Goal: Task Accomplishment & Management: Manage account settings

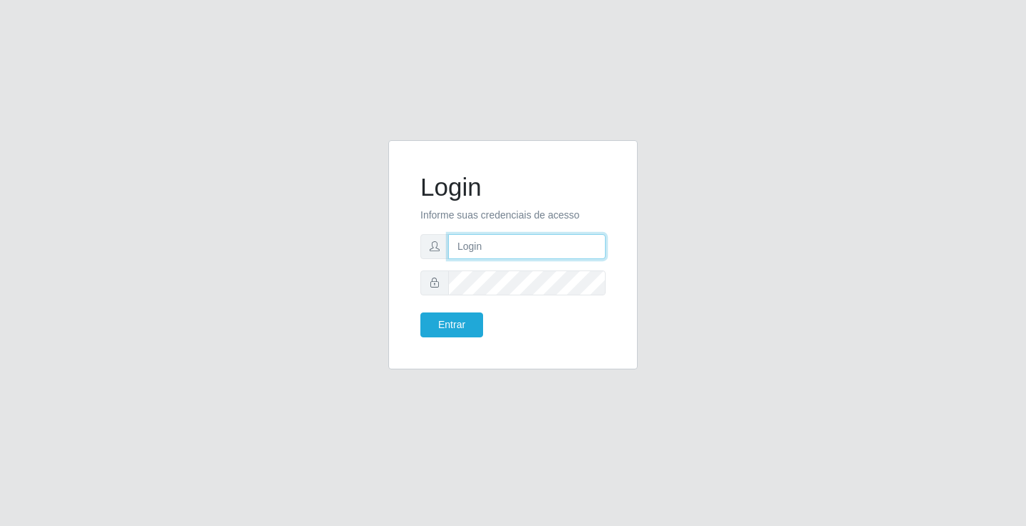
click at [516, 236] on input "text" at bounding box center [526, 246] width 157 height 25
type input "ediane@ideal"
click at [420, 313] on button "Entrar" at bounding box center [451, 325] width 63 height 25
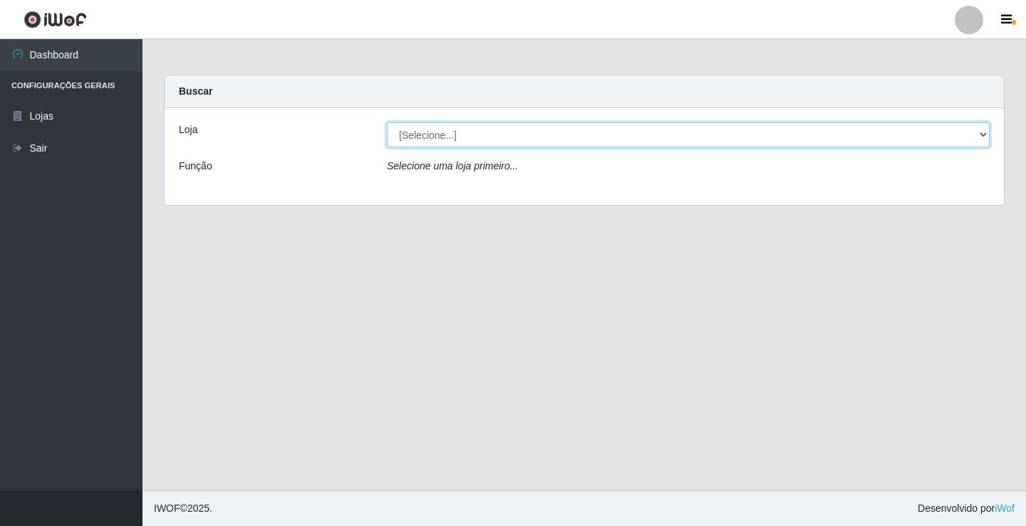
click at [444, 137] on select "[Selecione...] Ideal - Conceição" at bounding box center [688, 135] width 603 height 25
select select "231"
click at [387, 123] on select "[Selecione...] Ideal - Conceição" at bounding box center [688, 135] width 603 height 25
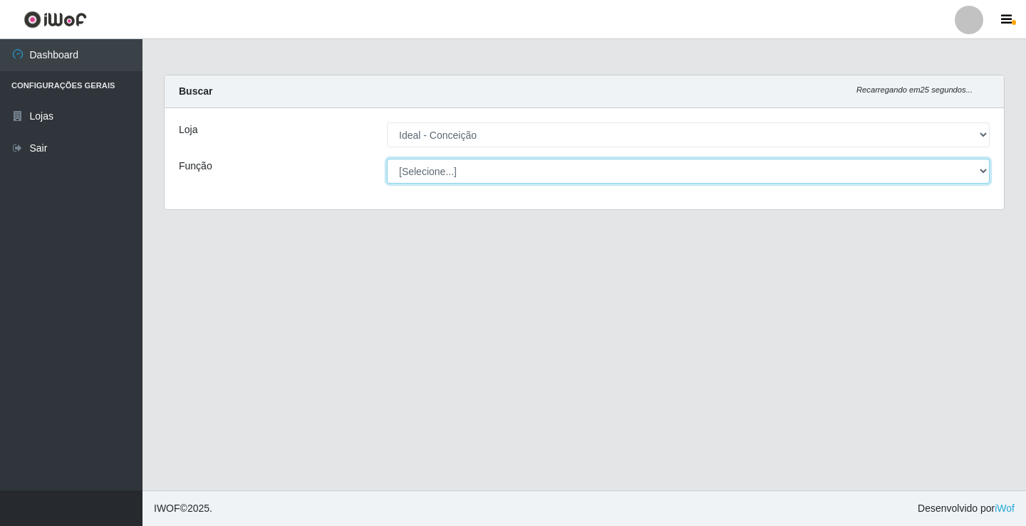
drag, startPoint x: 452, startPoint y: 143, endPoint x: 452, endPoint y: 178, distance: 34.9
click at [452, 178] on select "[Selecione...] ASG ASG + ASG ++ Auxiliar de Estacionamento Auxiliar de Estacion…" at bounding box center [688, 171] width 603 height 25
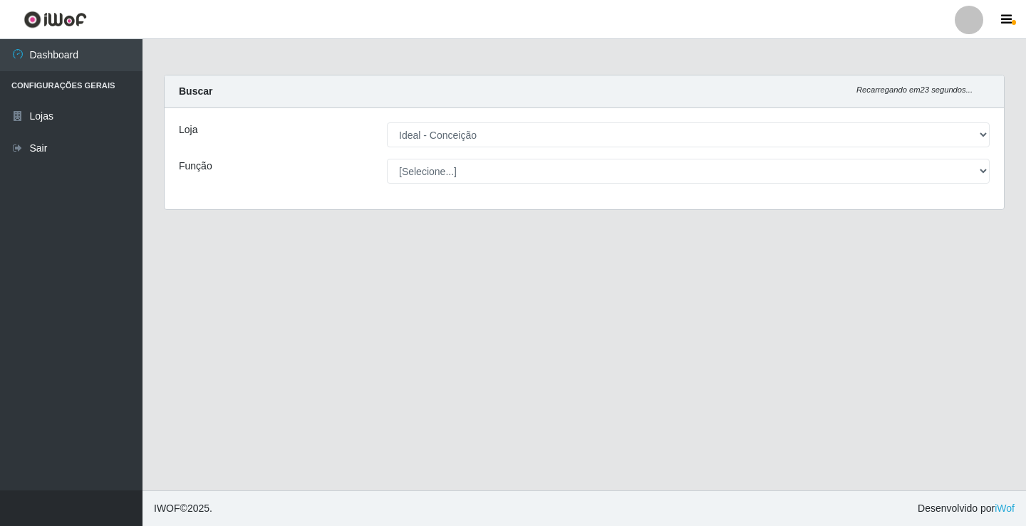
click at [361, 162] on div "Função" at bounding box center [272, 171] width 208 height 25
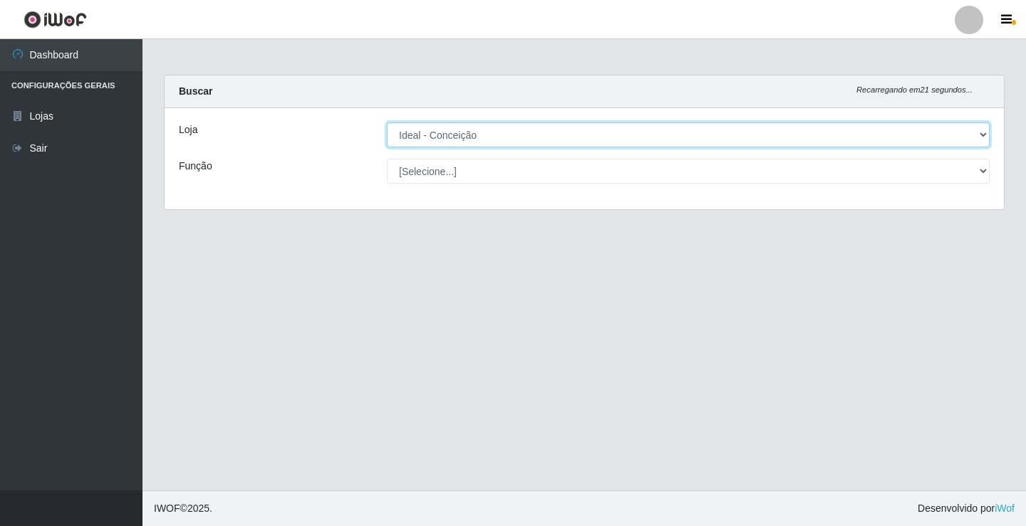
click at [527, 125] on select "[Selecione...] Ideal - Conceição" at bounding box center [688, 135] width 603 height 25
click at [387, 123] on select "[Selecione...] Ideal - Conceição" at bounding box center [688, 135] width 603 height 25
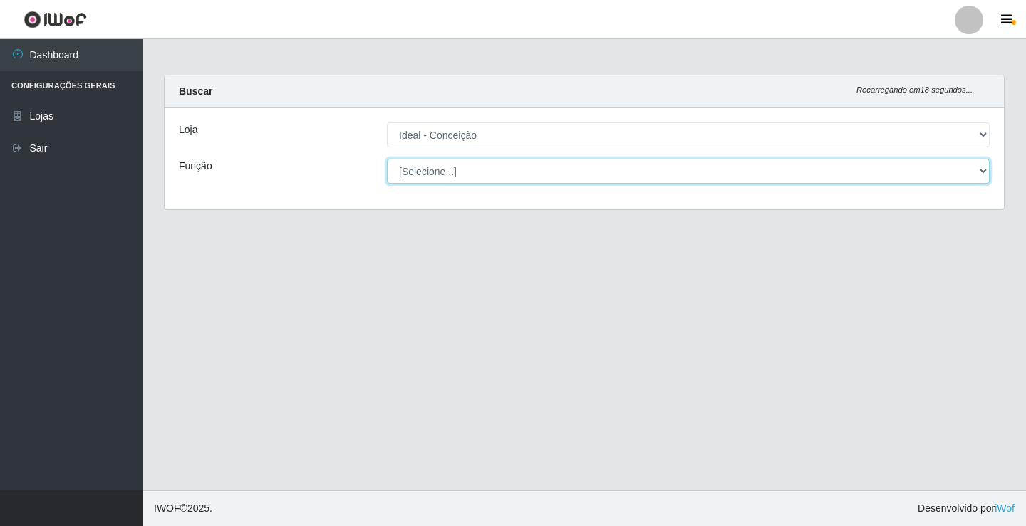
click at [469, 175] on select "[Selecione...] ASG ASG + ASG ++ Auxiliar de Estacionamento Auxiliar de Estacion…" at bounding box center [688, 171] width 603 height 25
click at [387, 159] on select "[Selecione...] ASG ASG + ASG ++ Auxiliar de Estacionamento Auxiliar de Estacion…" at bounding box center [688, 171] width 603 height 25
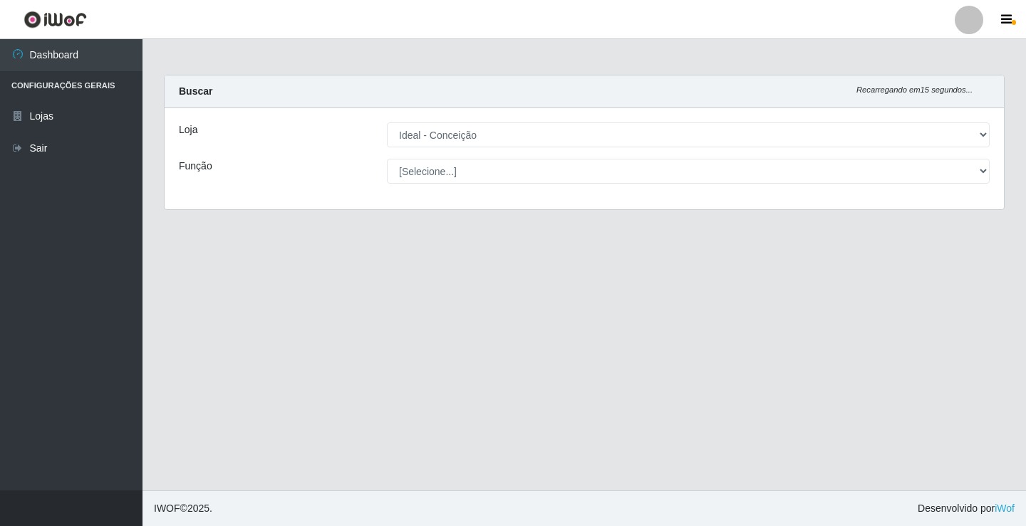
click at [67, 190] on ul "Dashboard Configurações Gerais Lojas Sair" at bounding box center [71, 265] width 142 height 452
click at [61, 154] on link "Sair" at bounding box center [71, 148] width 142 height 32
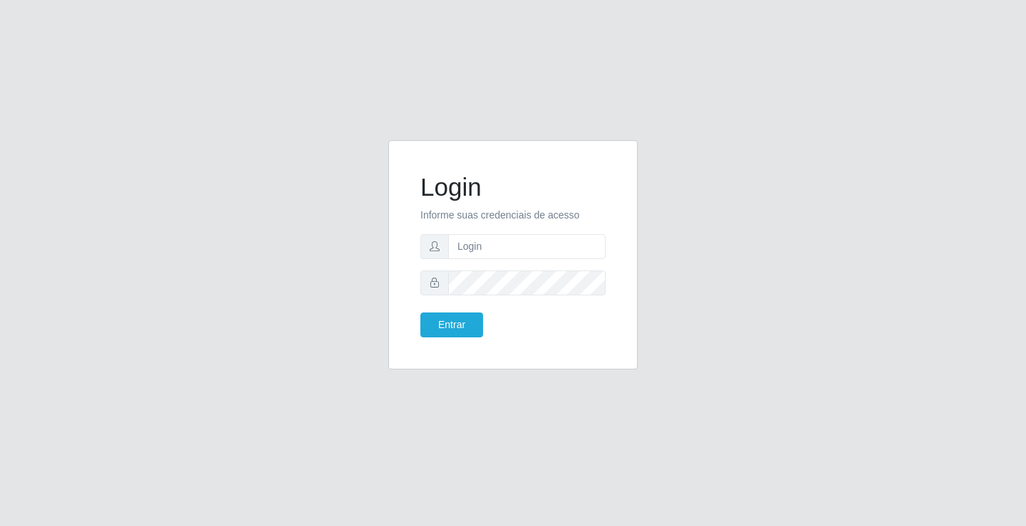
click at [503, 261] on form "Login Informe suas credenciais de acesso Entrar" at bounding box center [512, 254] width 185 height 165
click at [493, 257] on input "text" at bounding box center [526, 246] width 157 height 25
type input "ediane@ideal"
click at [420, 313] on button "Entrar" at bounding box center [451, 325] width 63 height 25
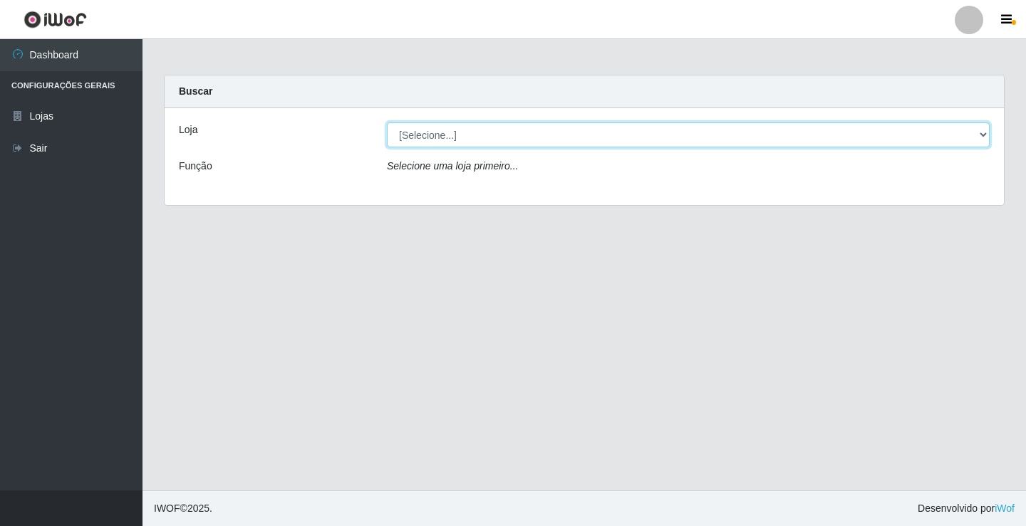
click at [442, 136] on select "[Selecione...] Ideal - Conceição" at bounding box center [688, 135] width 603 height 25
select select "231"
click at [387, 123] on select "[Selecione...] Ideal - Conceição" at bounding box center [688, 135] width 603 height 25
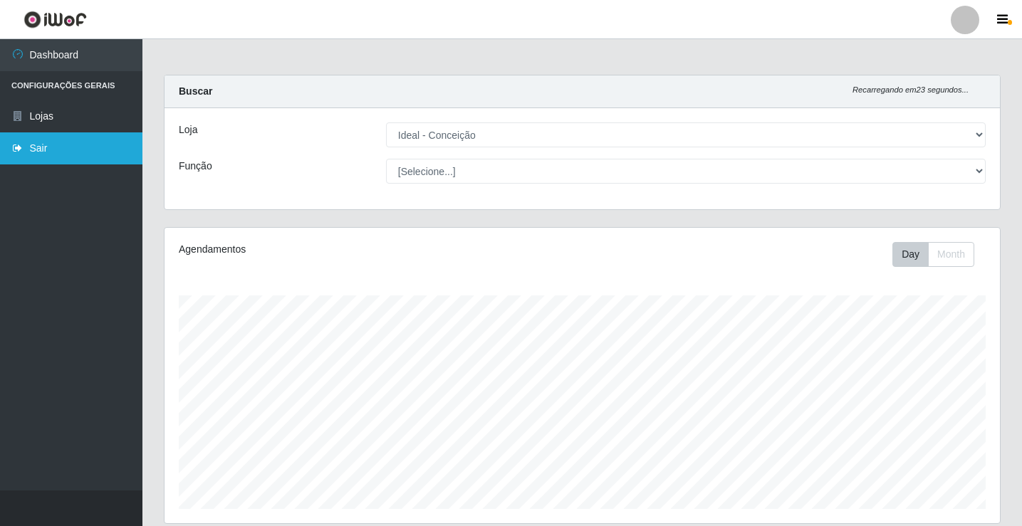
click at [64, 140] on link "Sair" at bounding box center [71, 148] width 142 height 32
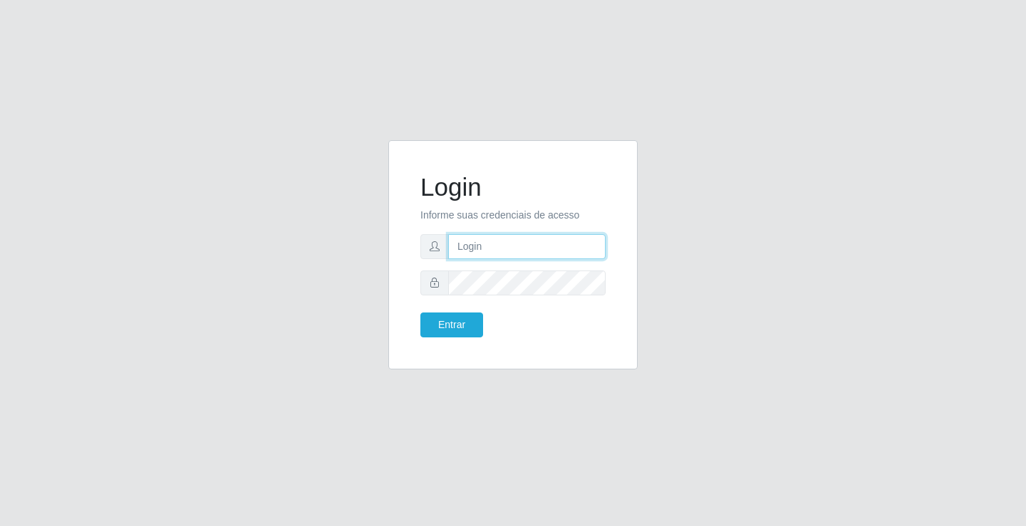
click at [516, 251] on input "text" at bounding box center [526, 246] width 157 height 25
type input "ediane@ideal"
click at [420, 313] on button "Entrar" at bounding box center [451, 325] width 63 height 25
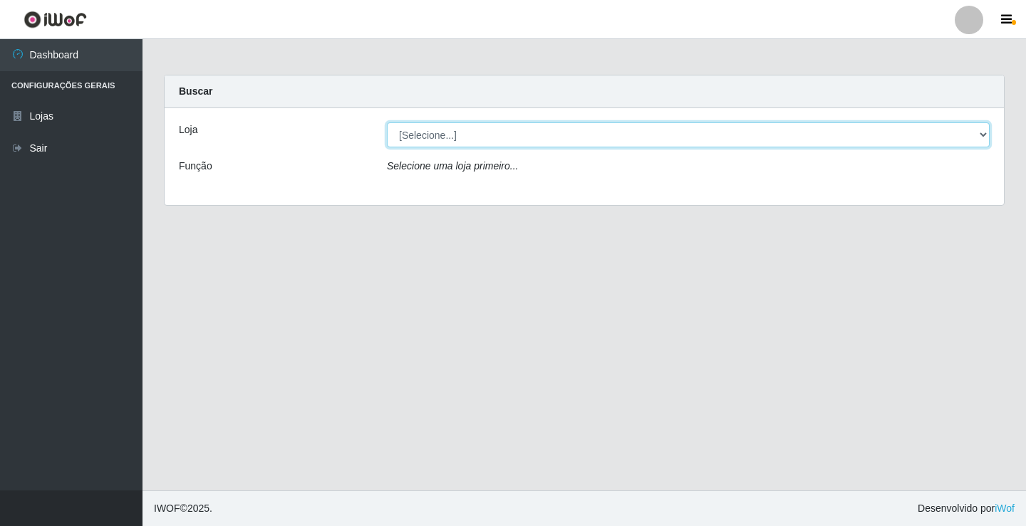
click at [453, 133] on select "[Selecione...] Ideal - Conceição" at bounding box center [688, 135] width 603 height 25
select select "231"
click at [387, 123] on select "[Selecione...] Ideal - Conceição" at bounding box center [688, 135] width 603 height 25
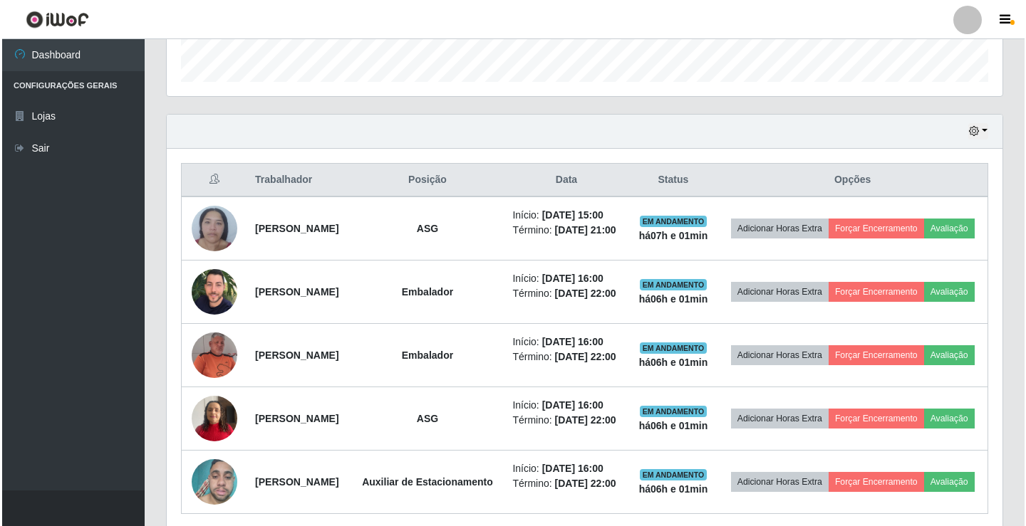
scroll to position [499, 0]
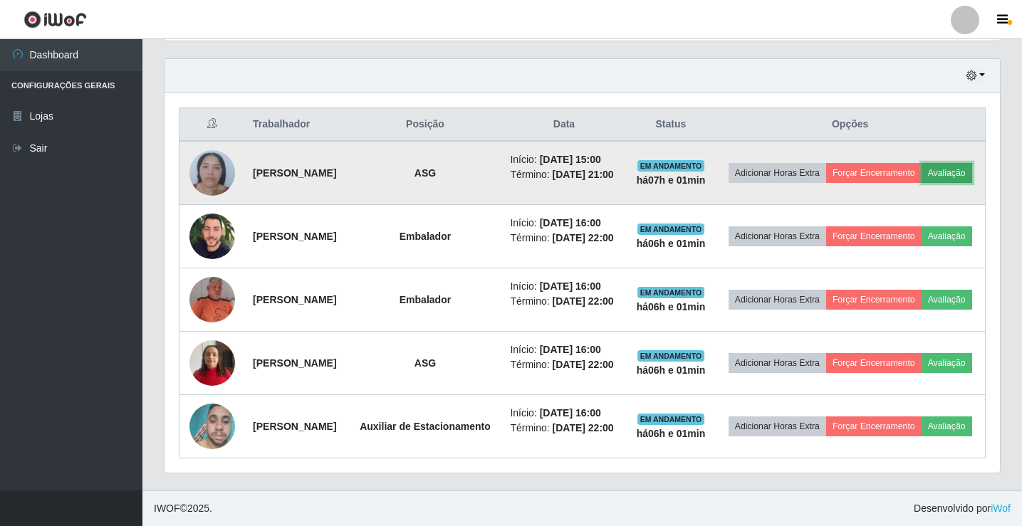
click at [922, 170] on button "Avaliação" at bounding box center [947, 173] width 51 height 20
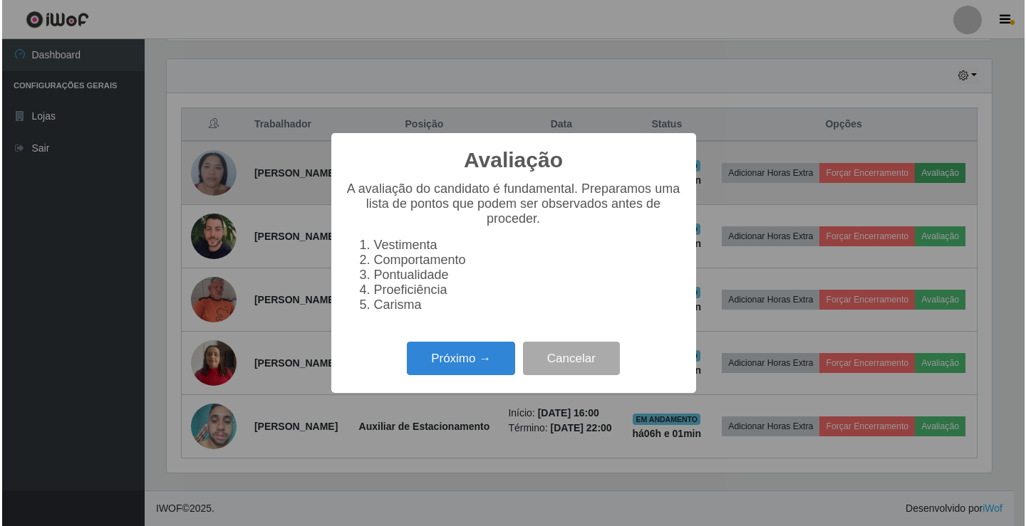
scroll to position [296, 828]
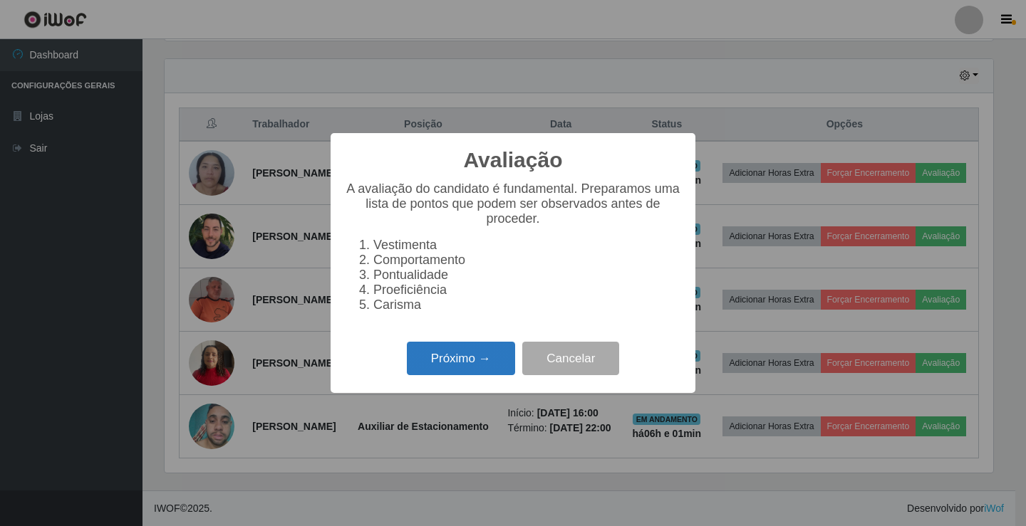
click at [458, 358] on button "Próximo →" at bounding box center [461, 358] width 108 height 33
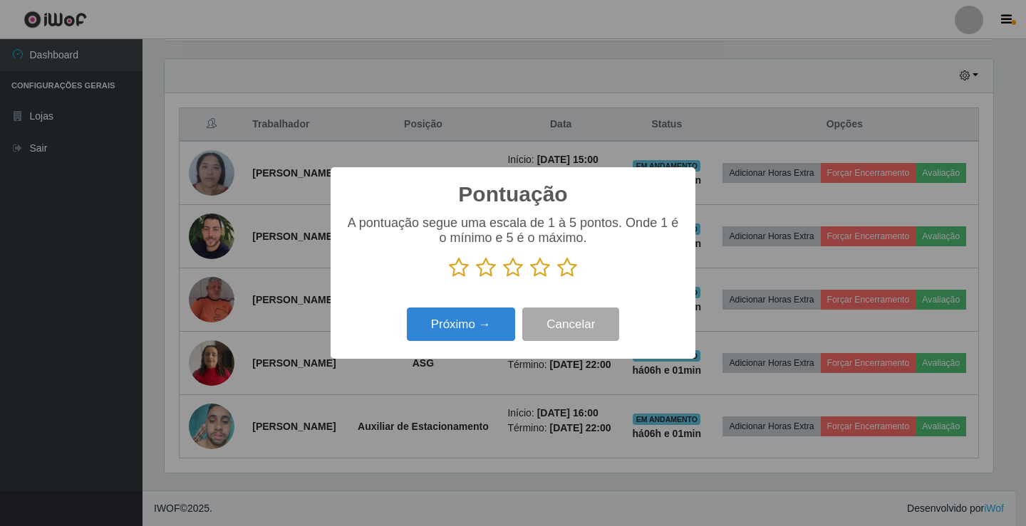
scroll to position [711967, 711434]
click at [570, 274] on icon at bounding box center [567, 267] width 20 height 21
click at [557, 278] on input "radio" at bounding box center [557, 278] width 0 height 0
click at [464, 331] on button "Próximo →" at bounding box center [461, 324] width 108 height 33
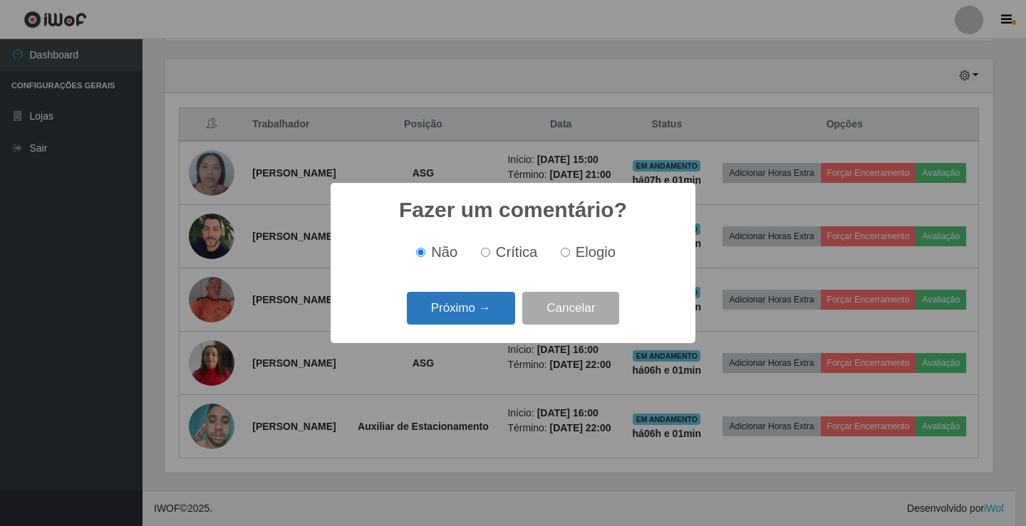
click at [481, 309] on button "Próximo →" at bounding box center [461, 308] width 108 height 33
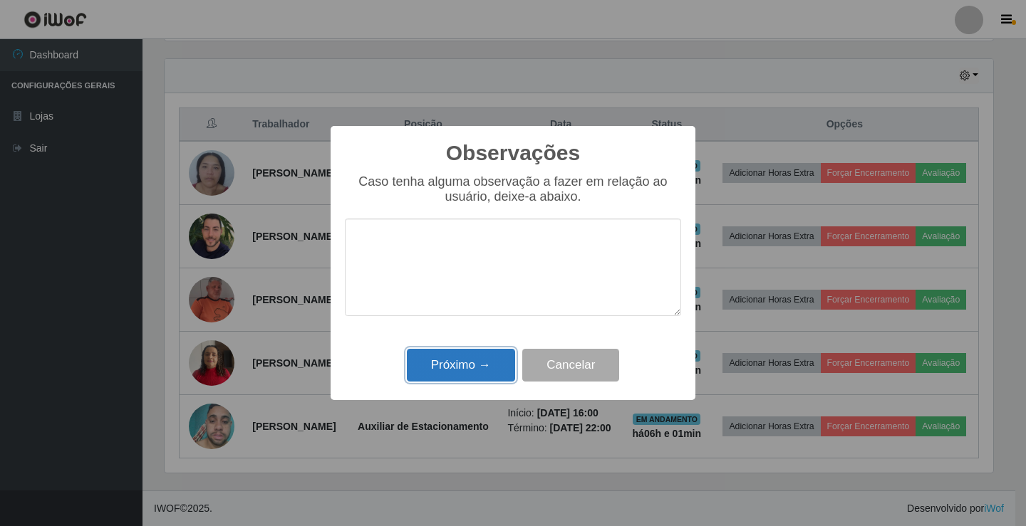
click at [499, 370] on button "Próximo →" at bounding box center [461, 365] width 108 height 33
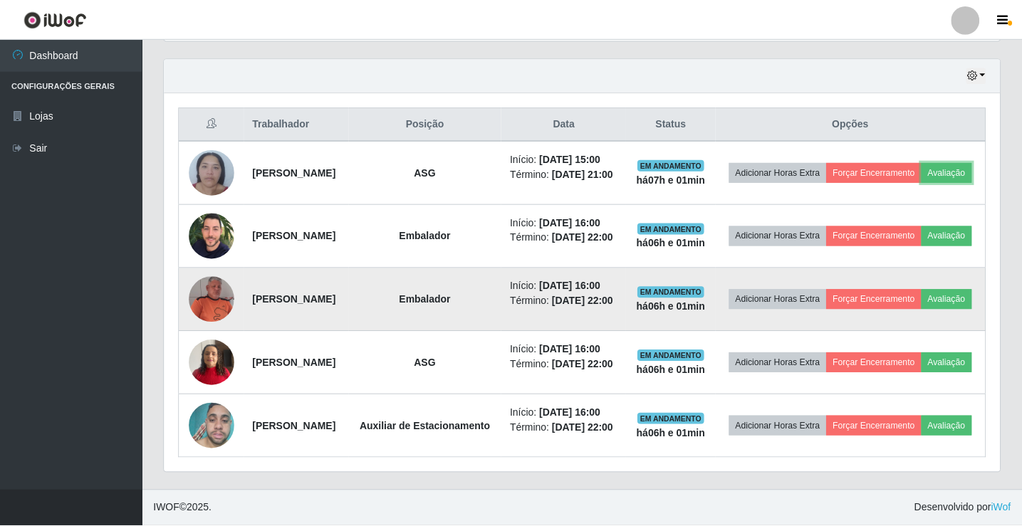
scroll to position [296, 835]
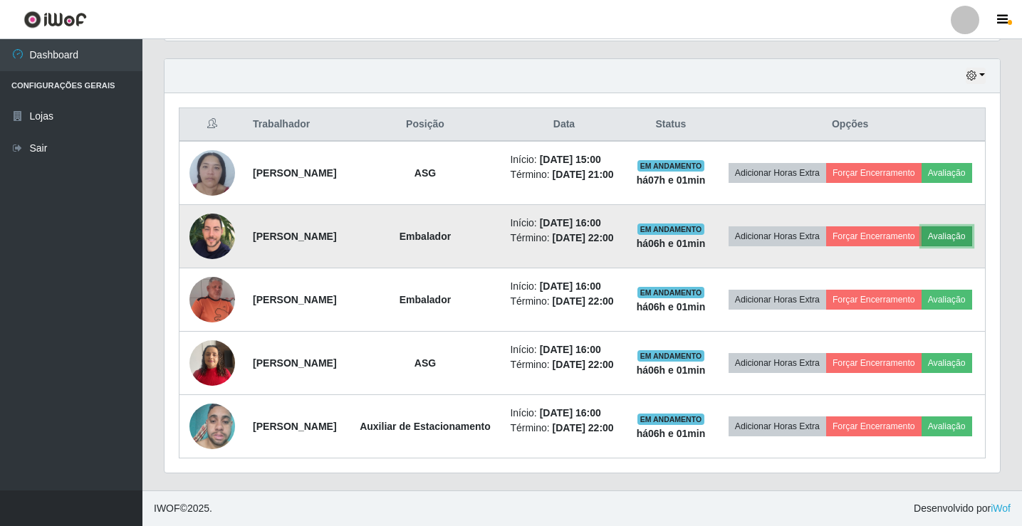
click at [922, 246] on button "Avaliação" at bounding box center [947, 236] width 51 height 20
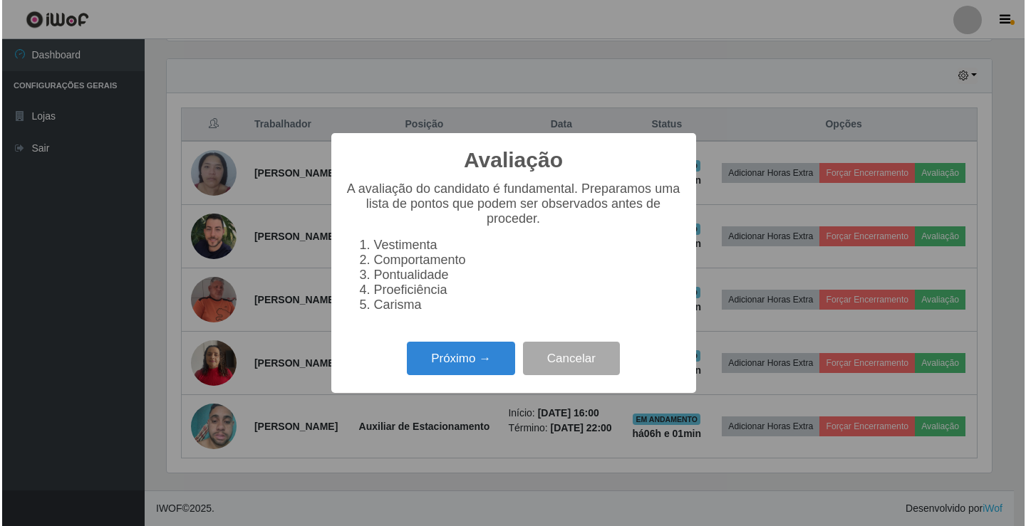
scroll to position [296, 828]
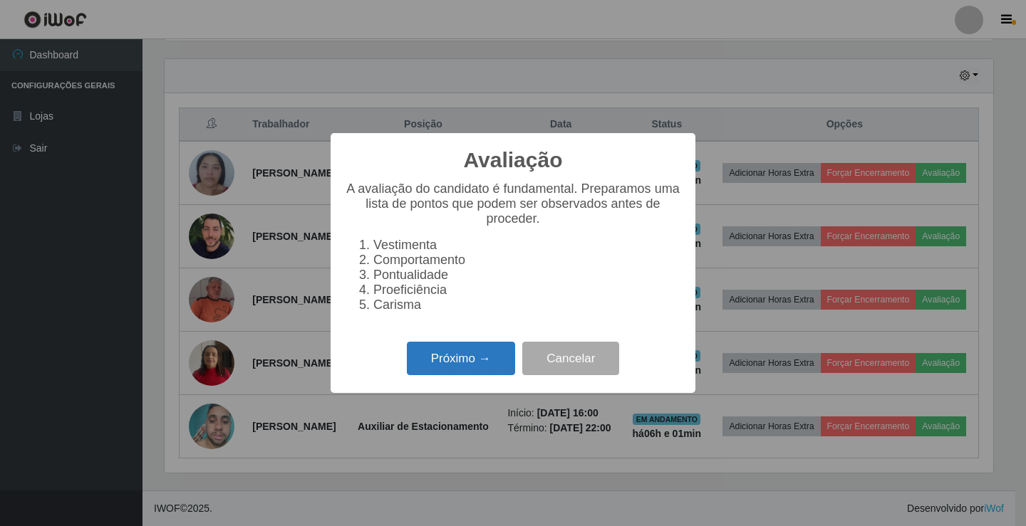
click at [487, 375] on button "Próximo →" at bounding box center [461, 358] width 108 height 33
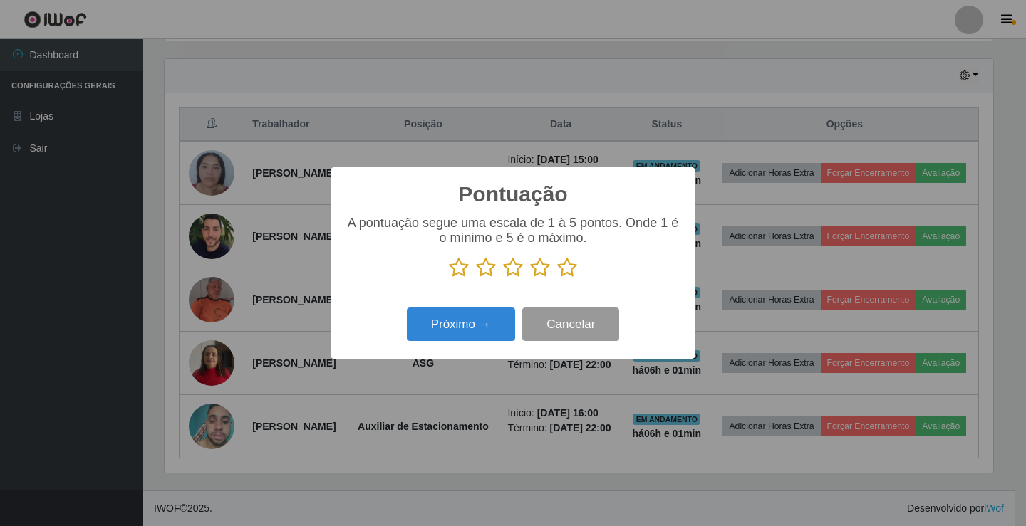
scroll to position [711967, 711434]
click at [563, 278] on icon at bounding box center [567, 267] width 20 height 21
click at [557, 278] on input "radio" at bounding box center [557, 278] width 0 height 0
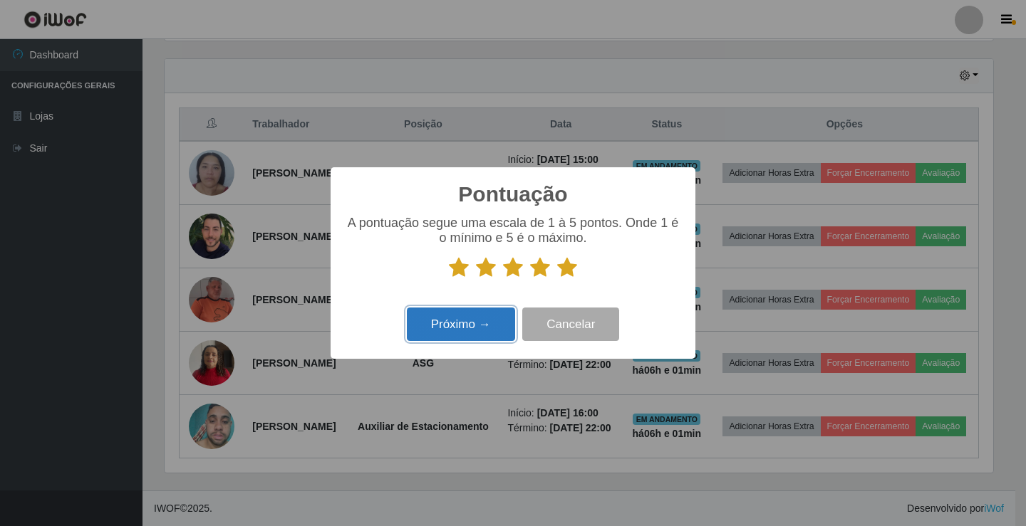
click at [485, 314] on button "Próximo →" at bounding box center [461, 324] width 108 height 33
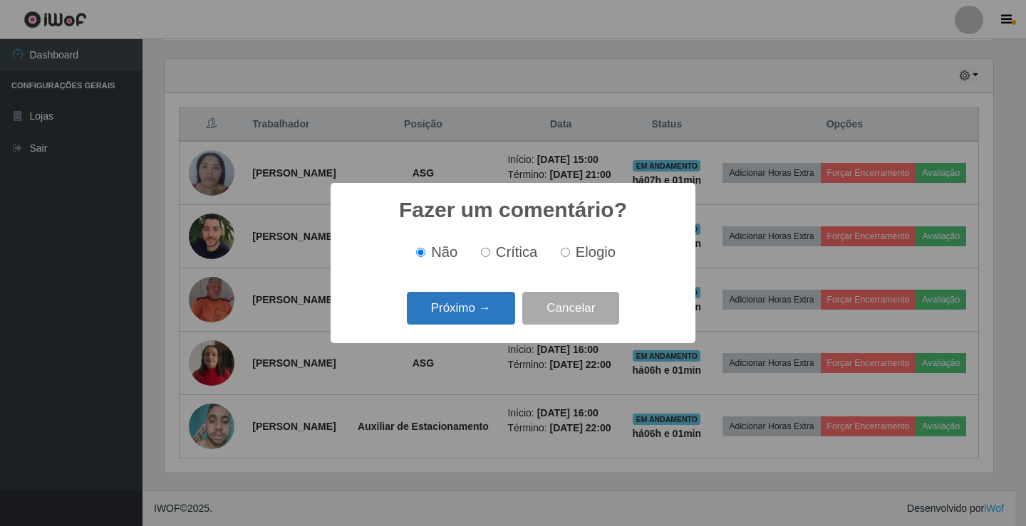
click at [492, 314] on button "Próximo →" at bounding box center [461, 308] width 108 height 33
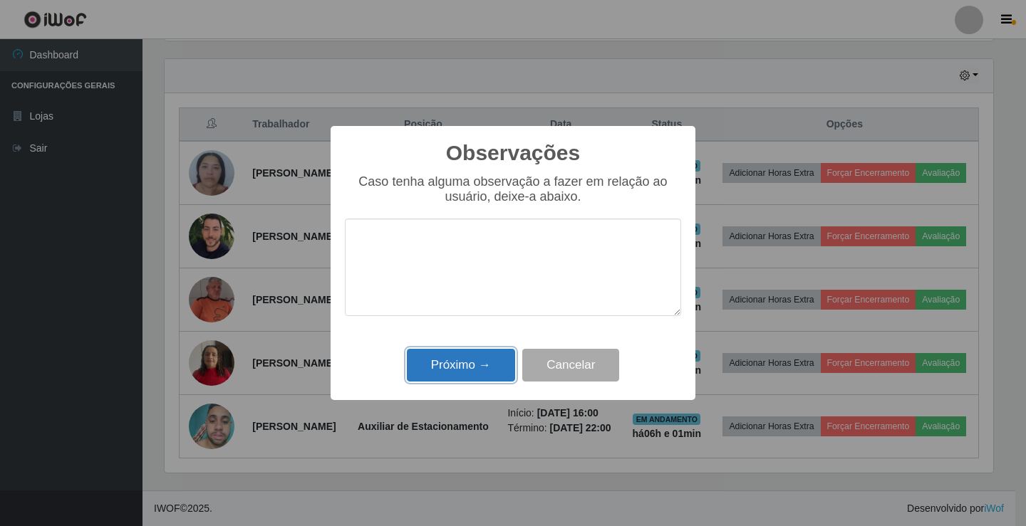
click at [483, 365] on button "Próximo →" at bounding box center [461, 365] width 108 height 33
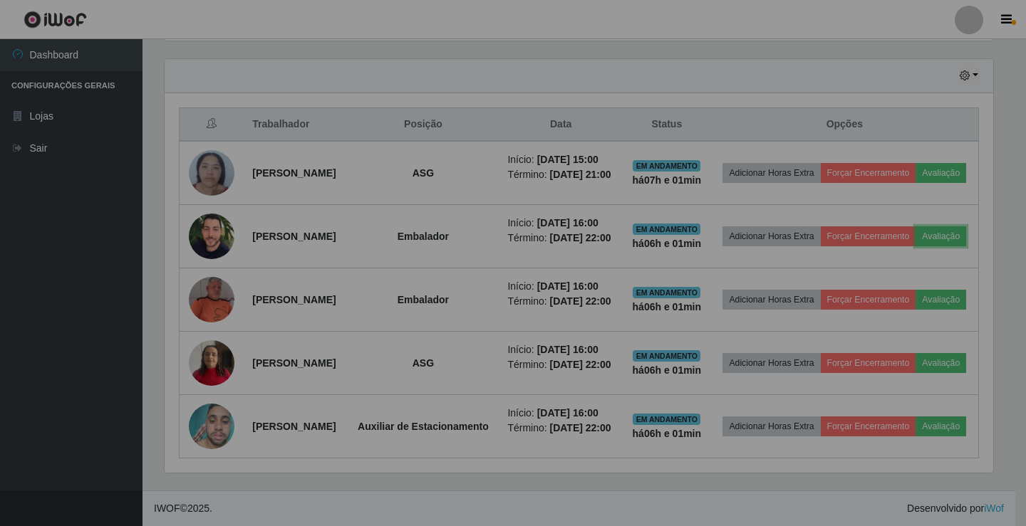
scroll to position [296, 835]
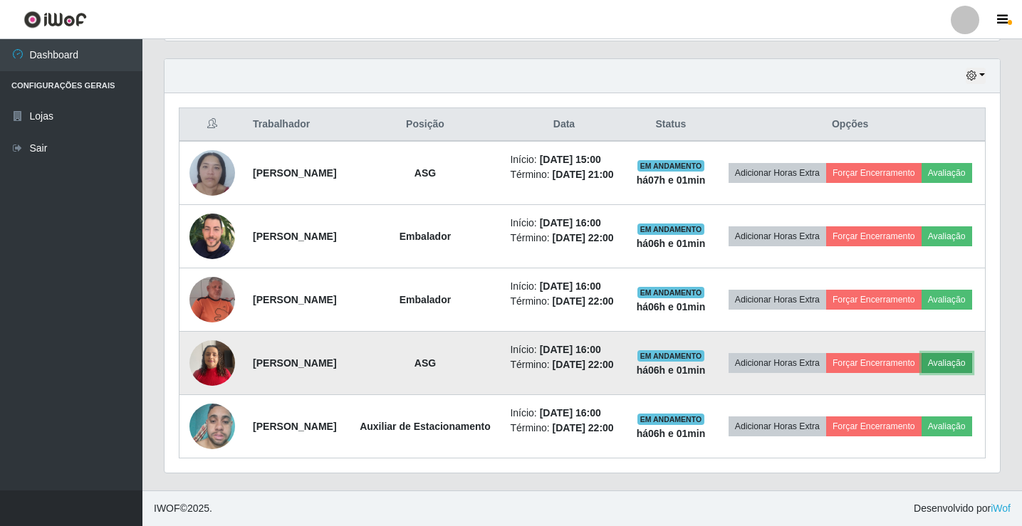
click at [922, 373] on button "Avaliação" at bounding box center [947, 363] width 51 height 20
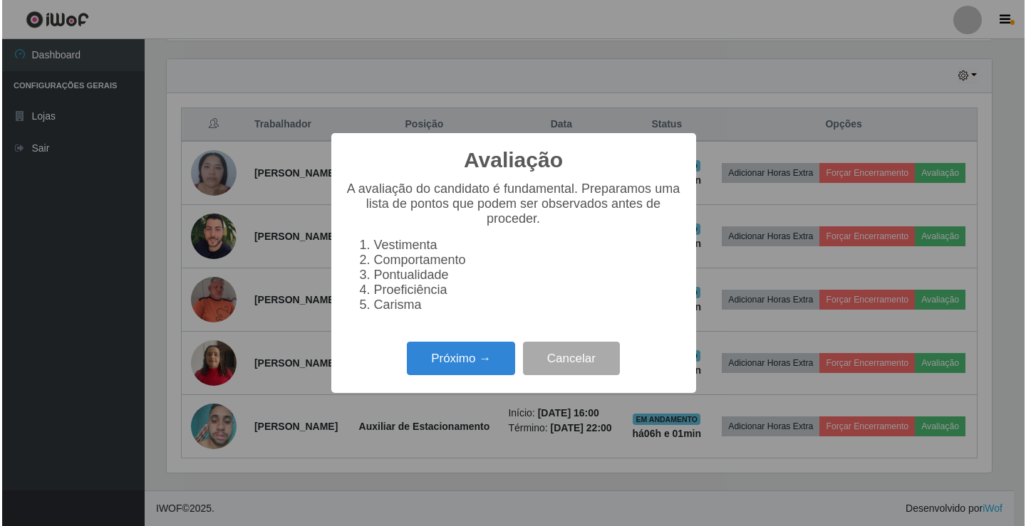
scroll to position [296, 828]
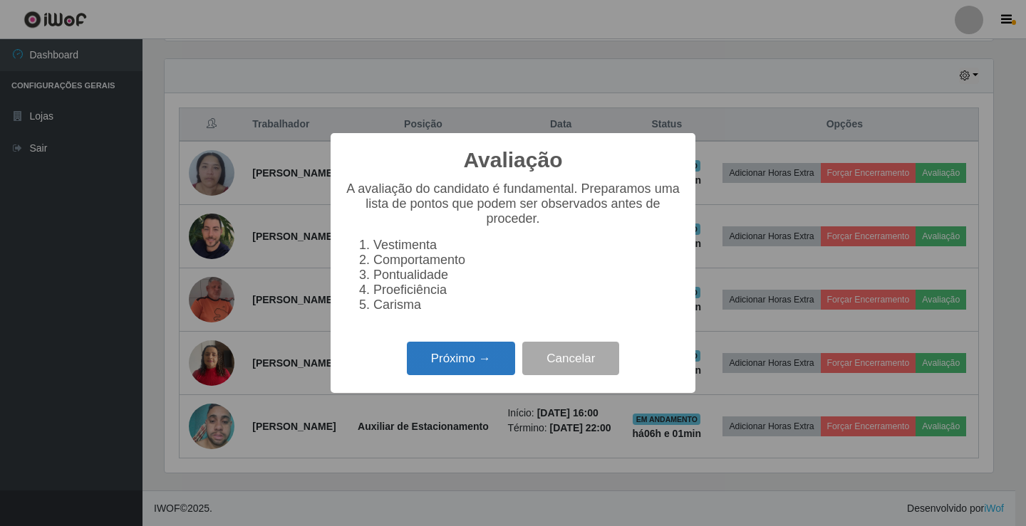
click at [486, 363] on button "Próximo →" at bounding box center [461, 358] width 108 height 33
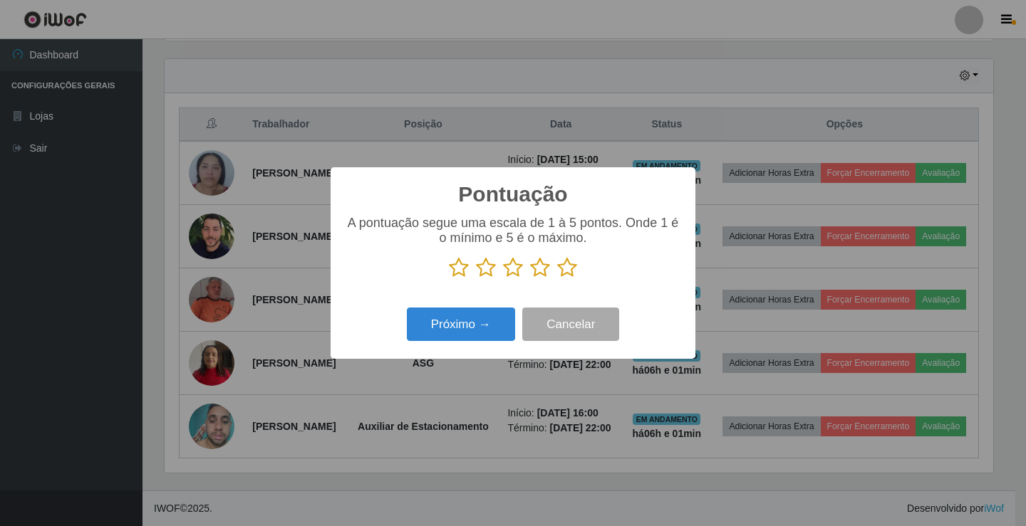
click at [565, 278] on icon at bounding box center [567, 267] width 20 height 21
click at [557, 278] on input "radio" at bounding box center [557, 278] width 0 height 0
drag, startPoint x: 492, startPoint y: 309, endPoint x: 477, endPoint y: 323, distance: 20.7
click at [489, 309] on div "Próximo → Cancelar" at bounding box center [513, 324] width 336 height 41
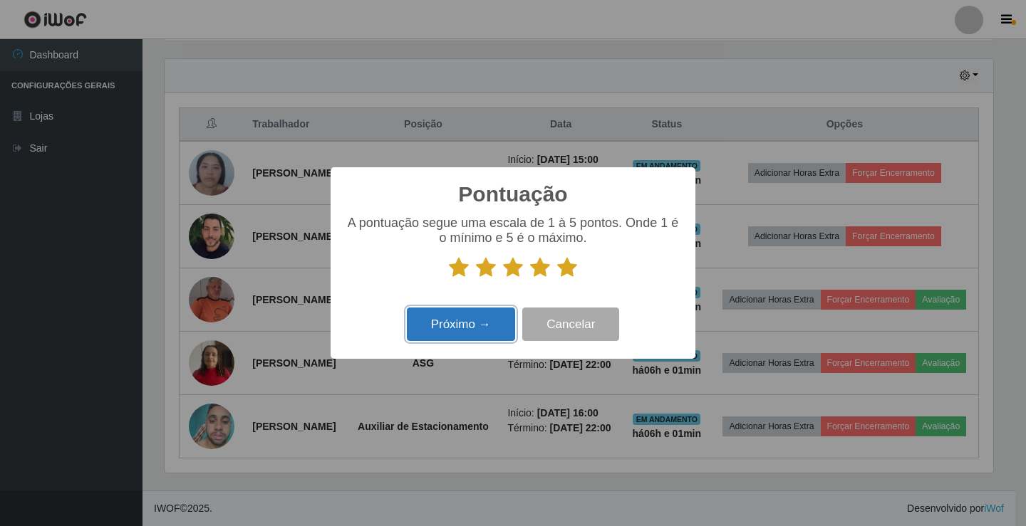
click at [477, 323] on button "Próximo →" at bounding box center [461, 324] width 108 height 33
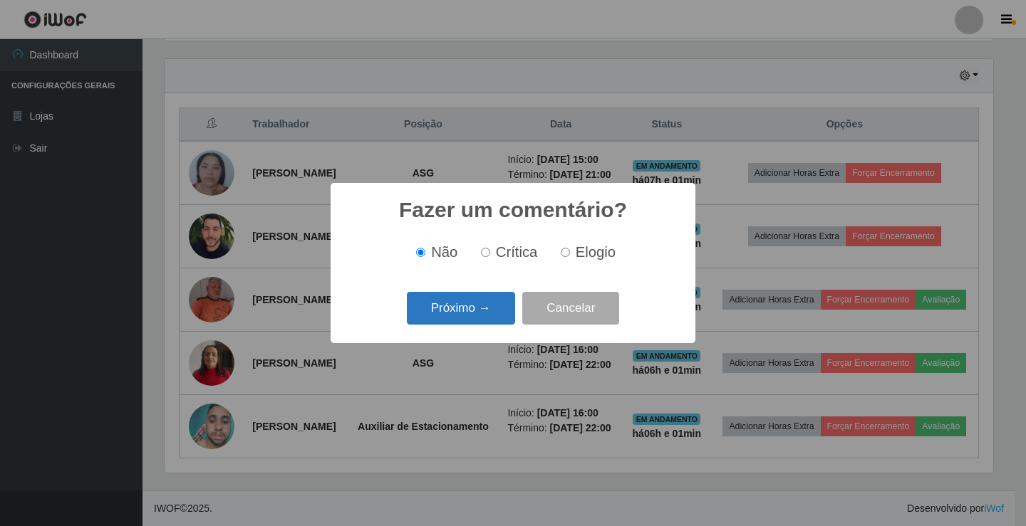
click at [484, 318] on button "Próximo →" at bounding box center [461, 308] width 108 height 33
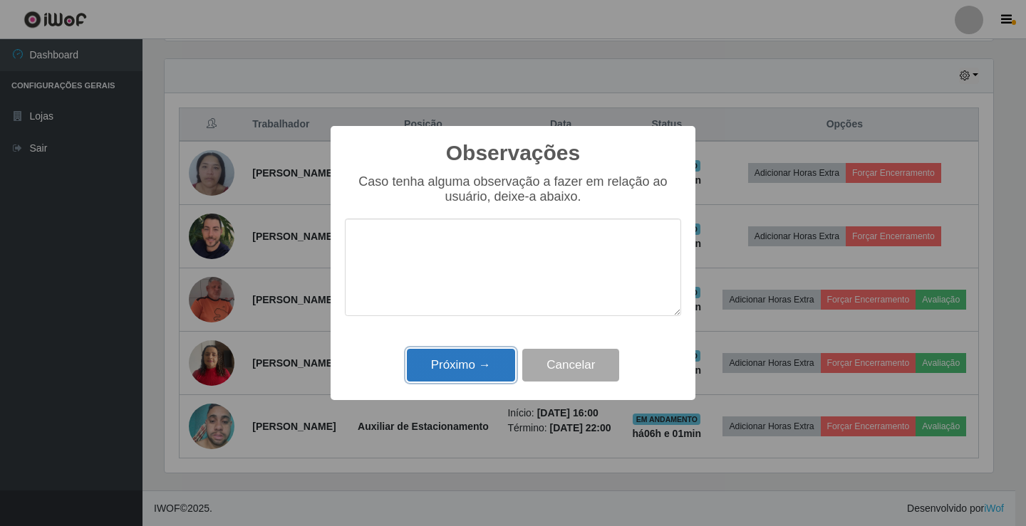
click at [477, 370] on button "Próximo →" at bounding box center [461, 365] width 108 height 33
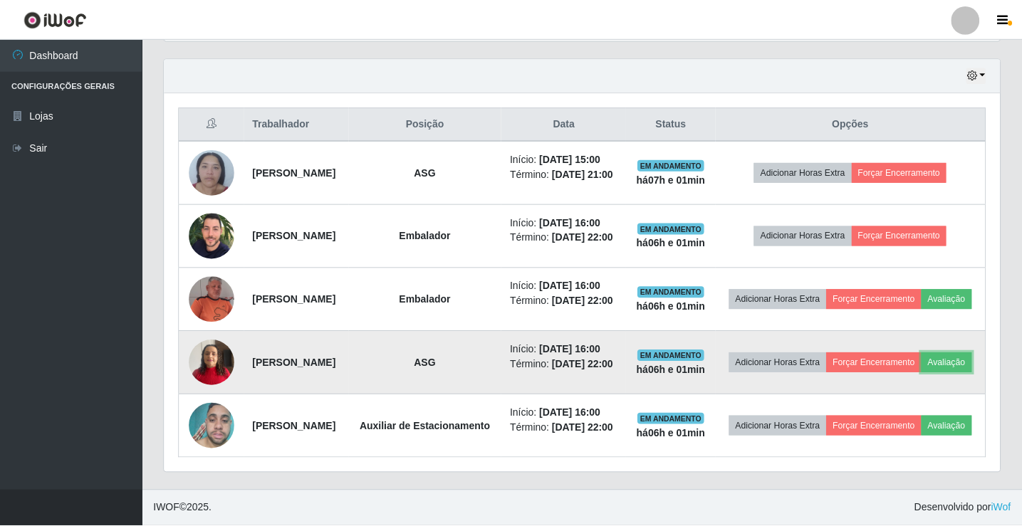
scroll to position [296, 835]
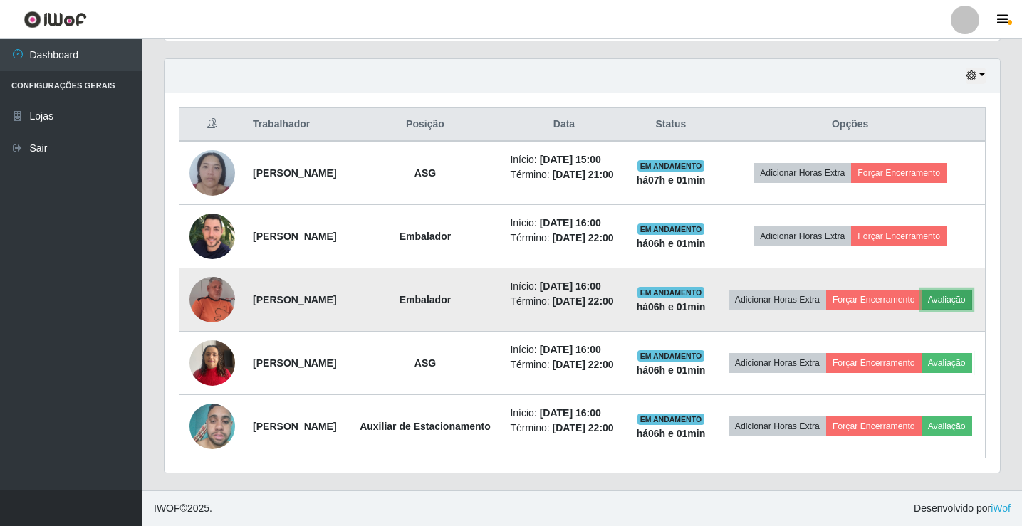
click at [922, 310] on button "Avaliação" at bounding box center [947, 300] width 51 height 20
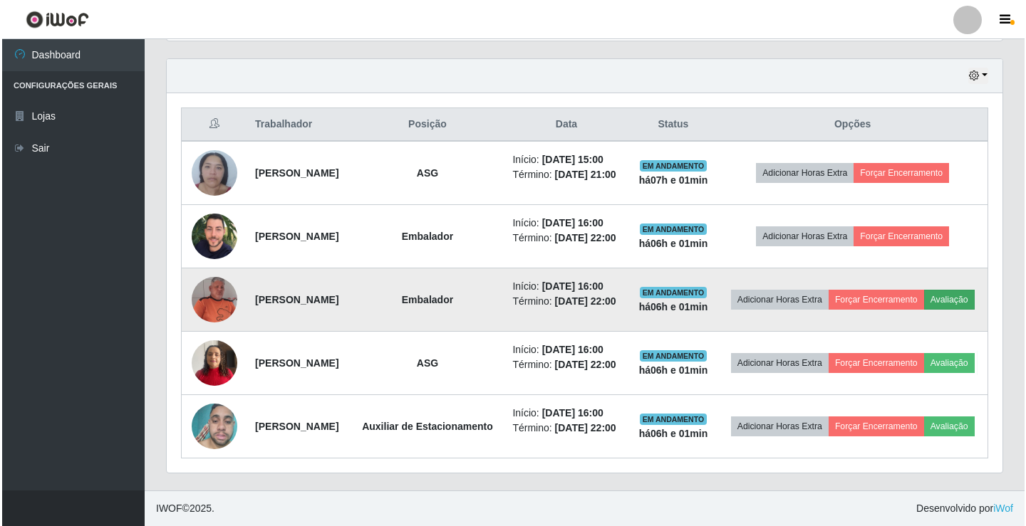
scroll to position [296, 828]
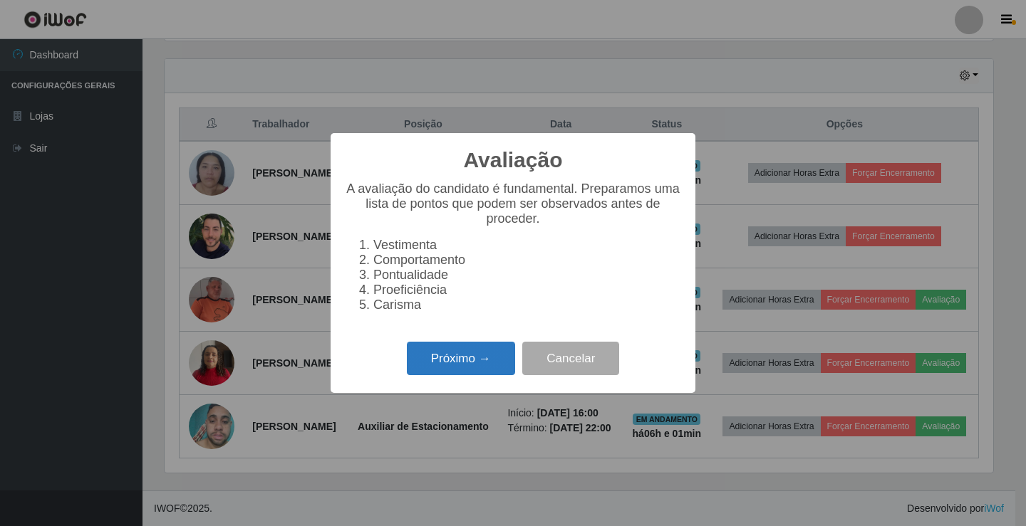
click at [441, 359] on button "Próximo →" at bounding box center [461, 358] width 108 height 33
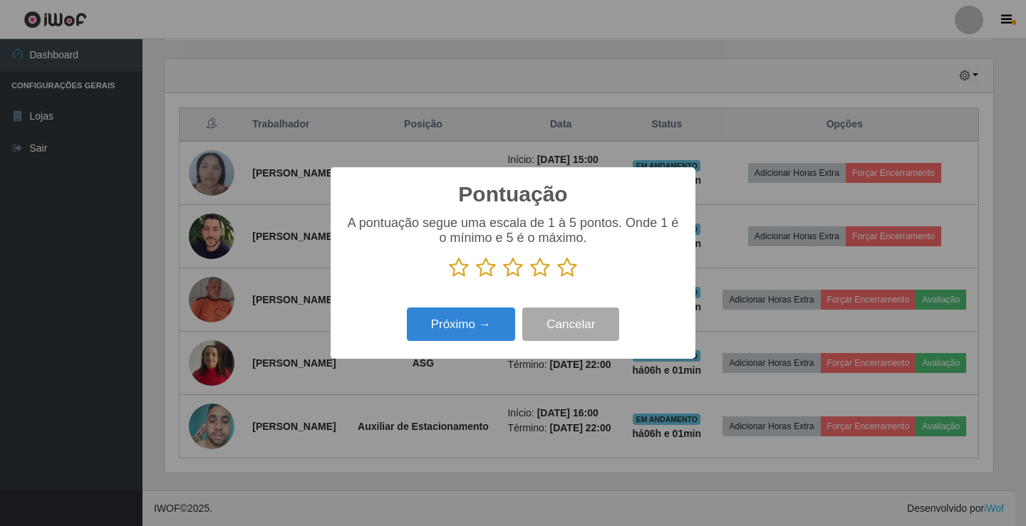
click at [569, 274] on icon at bounding box center [567, 267] width 20 height 21
click at [557, 278] on input "radio" at bounding box center [557, 278] width 0 height 0
click at [463, 330] on button "Próximo →" at bounding box center [461, 324] width 108 height 33
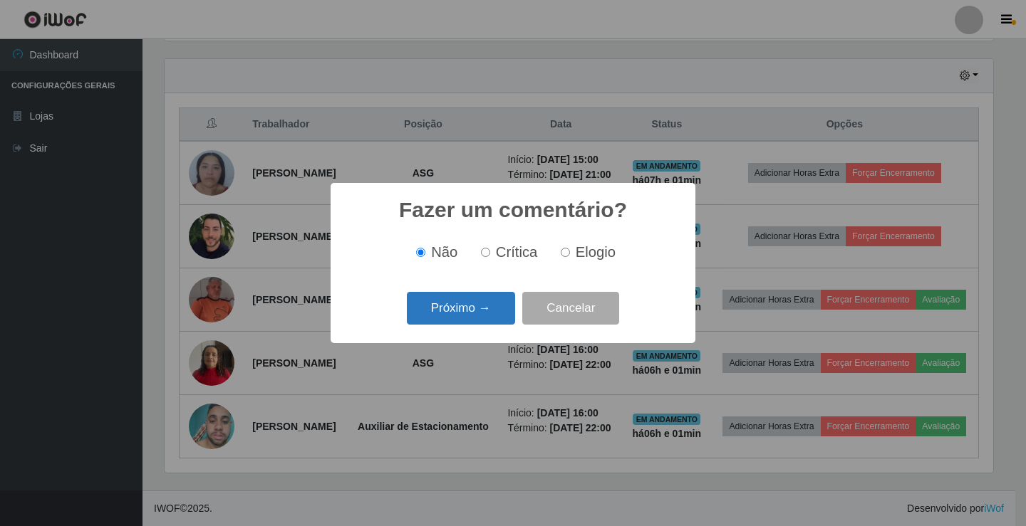
click at [464, 308] on button "Próximo →" at bounding box center [461, 308] width 108 height 33
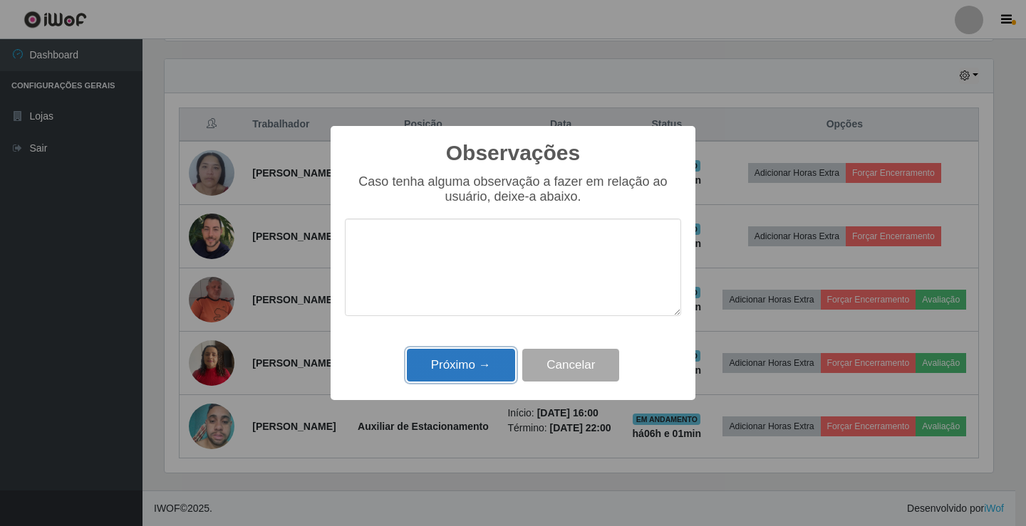
click at [500, 360] on button "Próximo →" at bounding box center [461, 365] width 108 height 33
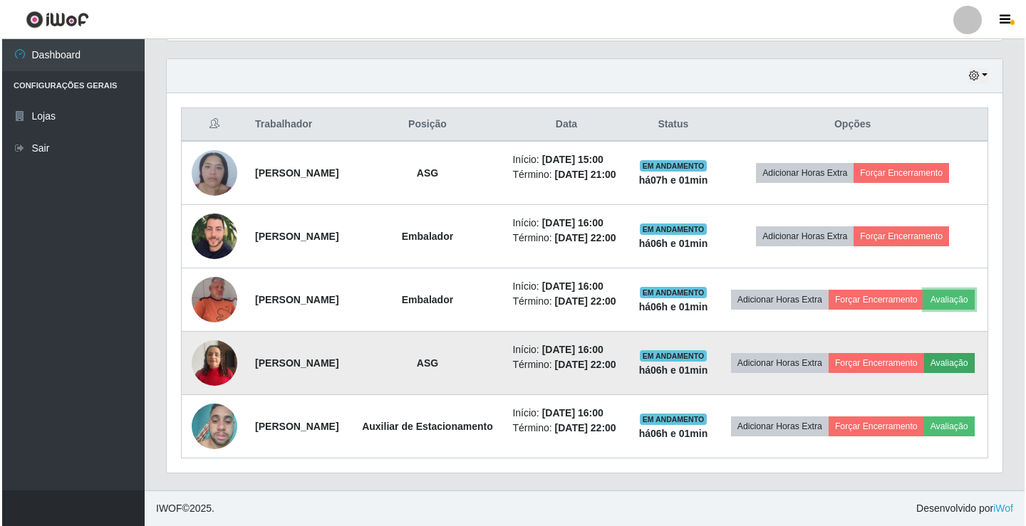
scroll to position [536, 0]
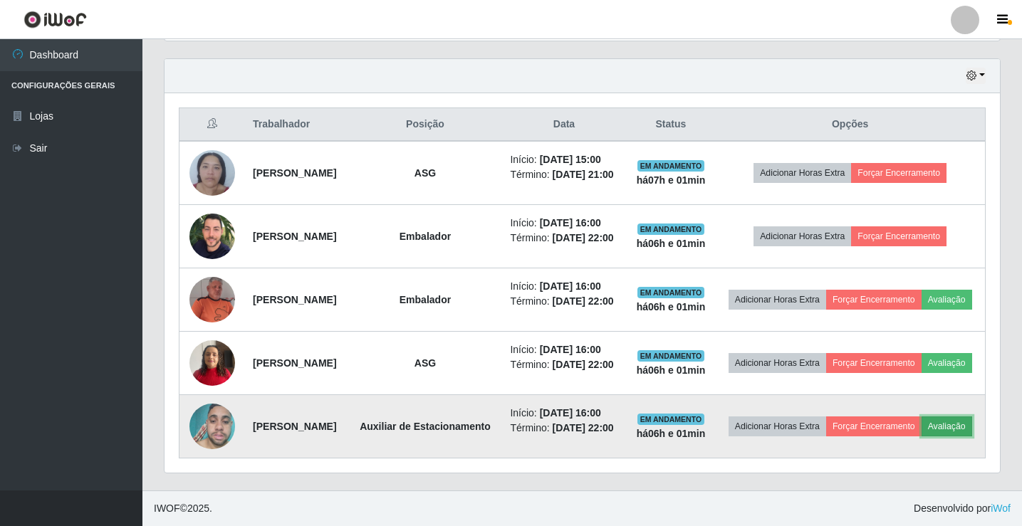
click at [922, 434] on button "Avaliação" at bounding box center [947, 427] width 51 height 20
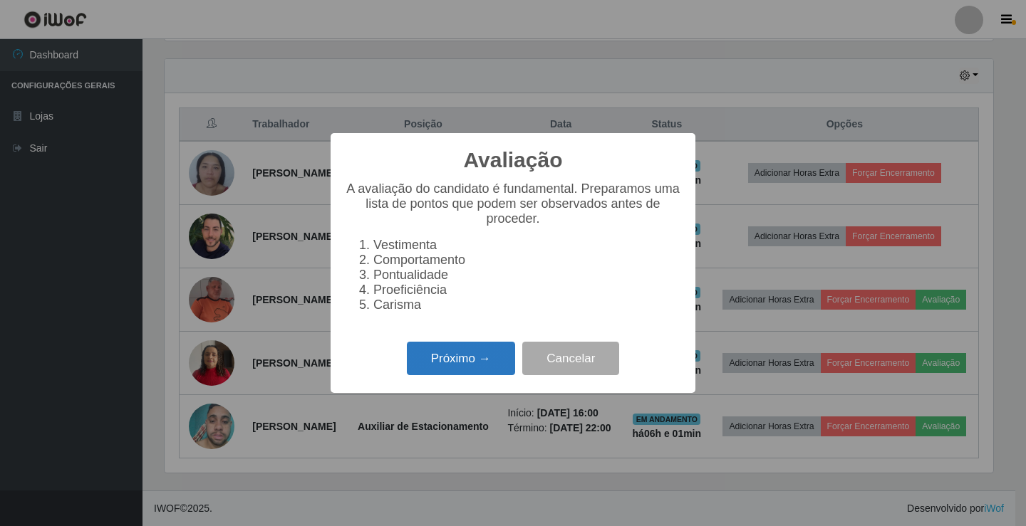
click at [471, 370] on button "Próximo →" at bounding box center [461, 358] width 108 height 33
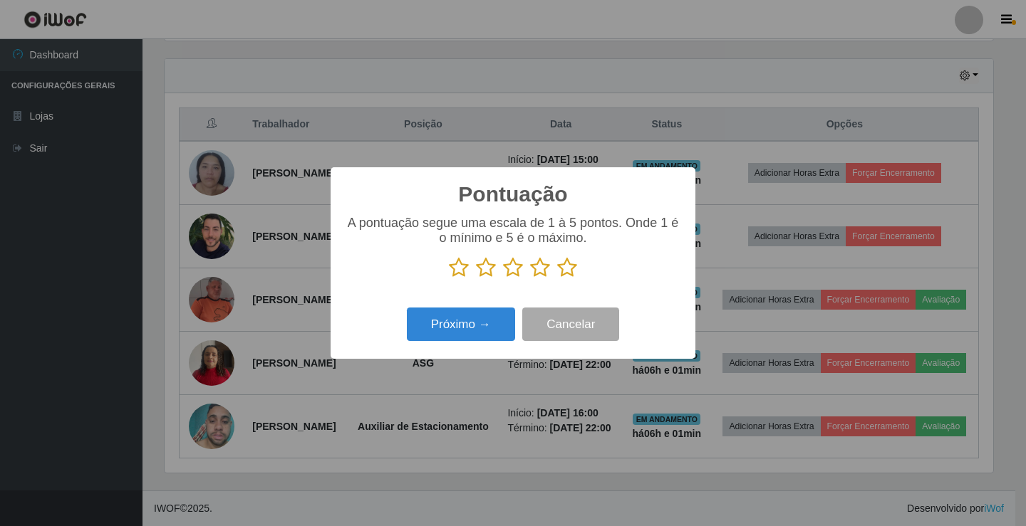
scroll to position [711967, 711434]
click at [566, 276] on icon at bounding box center [567, 267] width 20 height 21
click at [557, 278] on input "radio" at bounding box center [557, 278] width 0 height 0
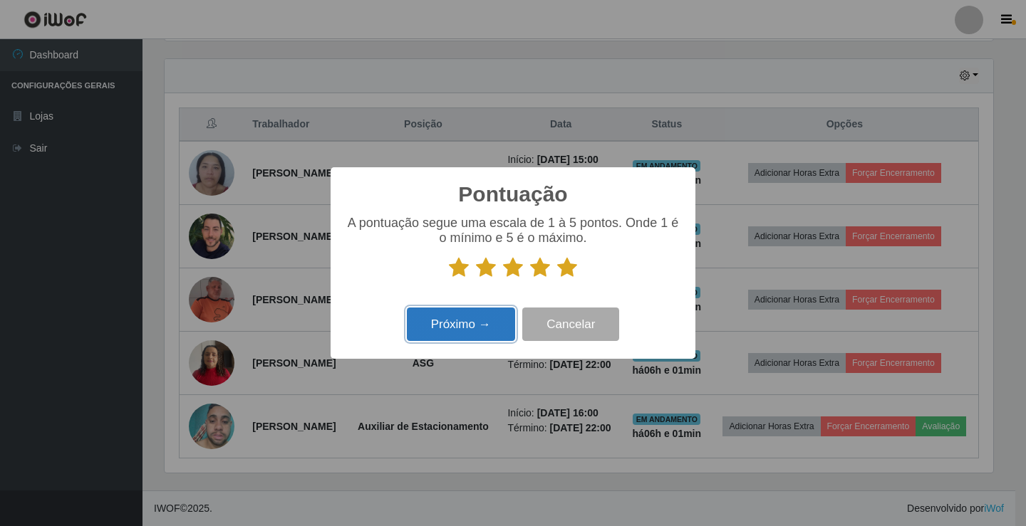
click at [501, 328] on button "Próximo →" at bounding box center [461, 324] width 108 height 33
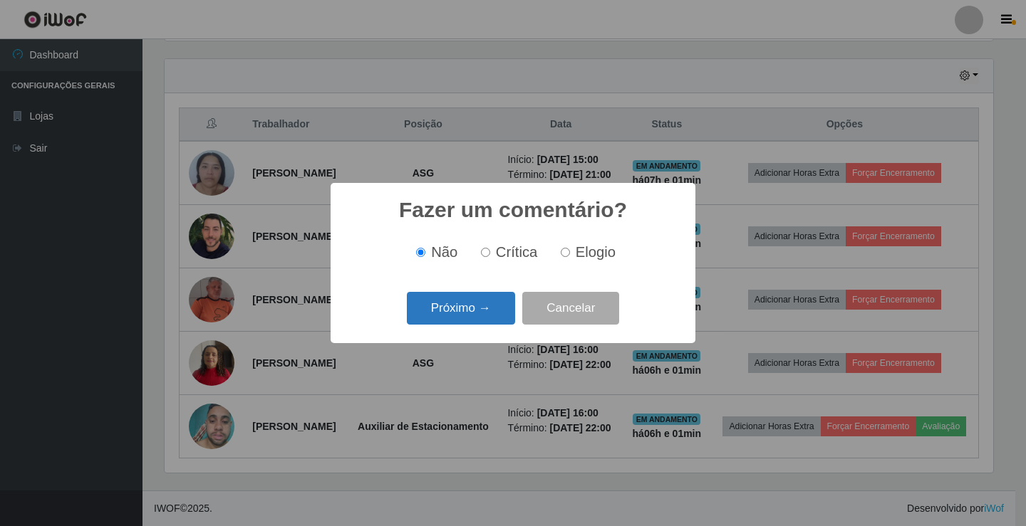
click at [499, 326] on button "Próximo →" at bounding box center [461, 308] width 108 height 33
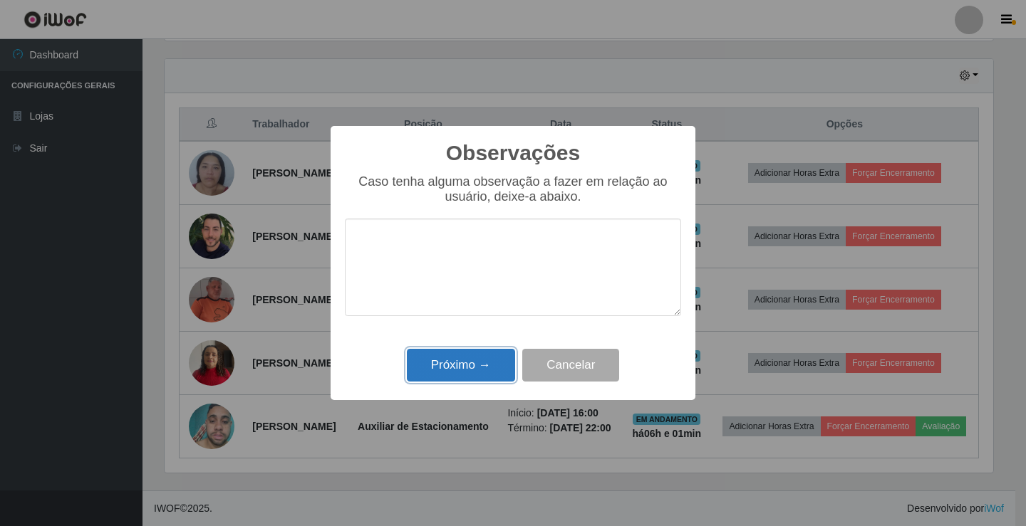
click at [486, 363] on button "Próximo →" at bounding box center [461, 365] width 108 height 33
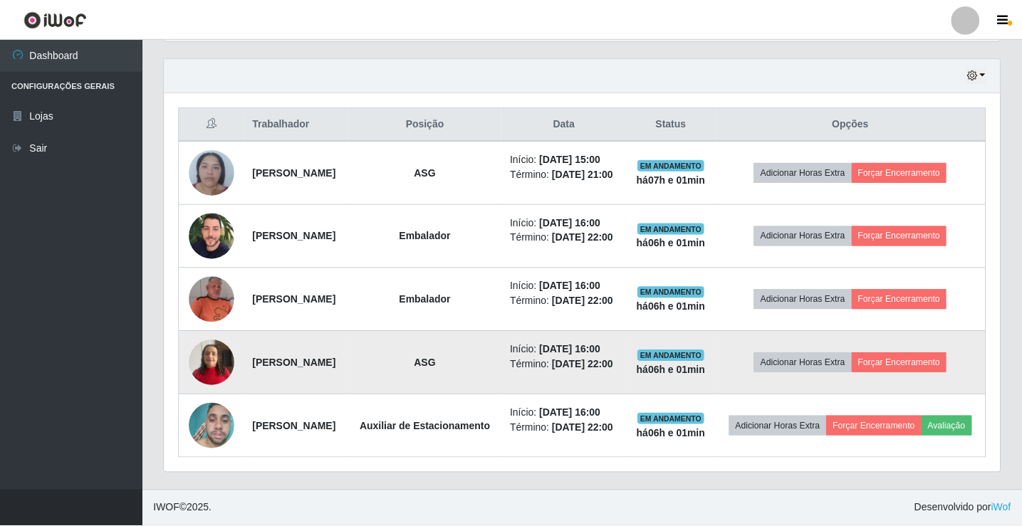
scroll to position [0, 0]
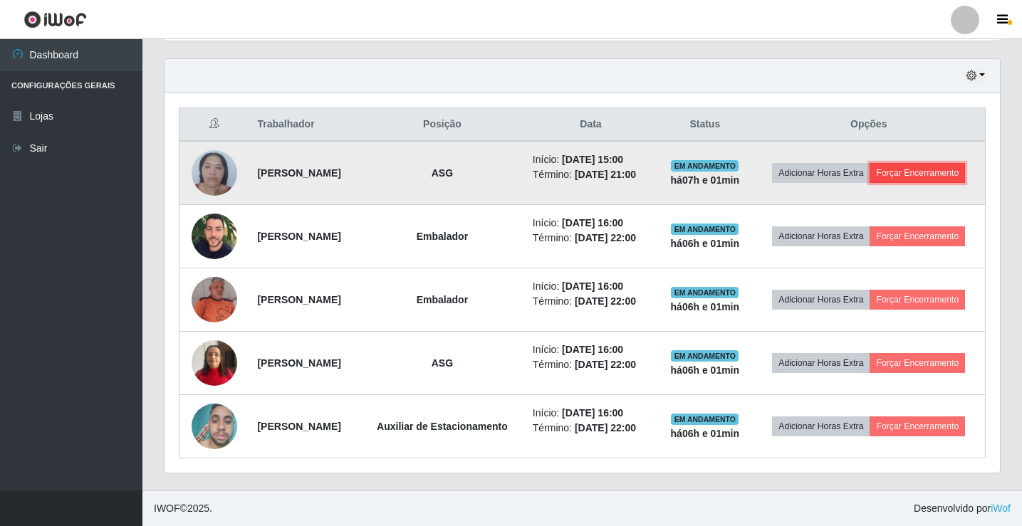
click at [894, 163] on button "Forçar Encerramento" at bounding box center [917, 173] width 95 height 20
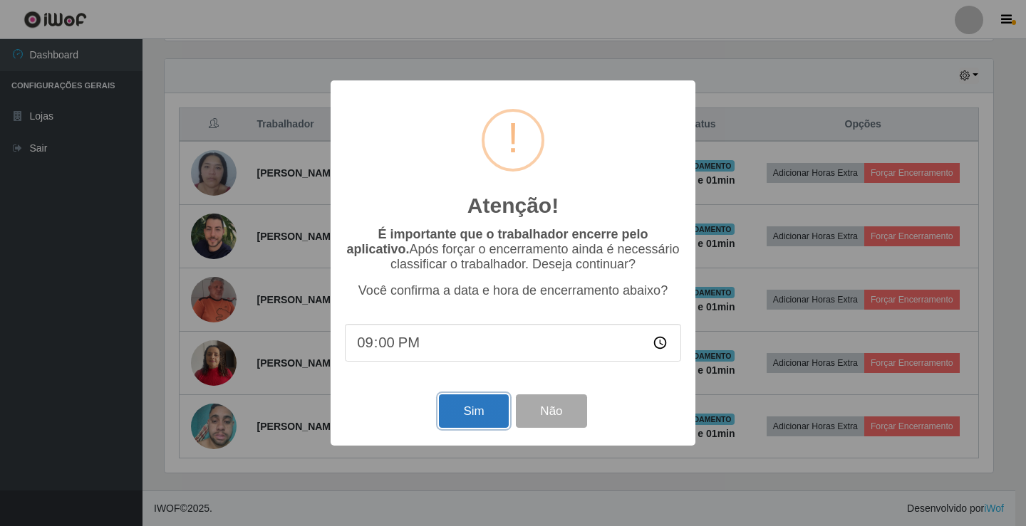
click at [489, 405] on button "Sim" at bounding box center [473, 411] width 69 height 33
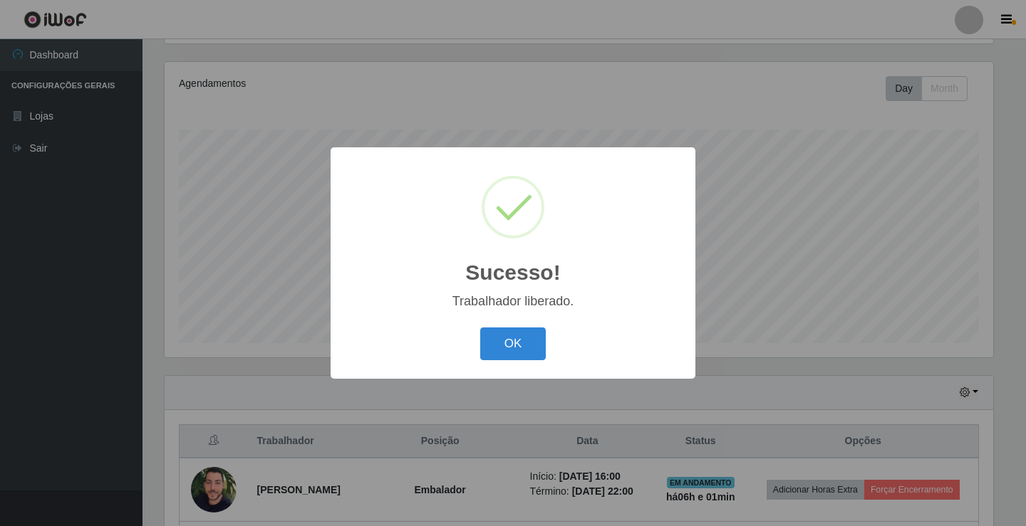
click at [507, 319] on div "Sucesso! × Trabalhador liberado. OK Cancel" at bounding box center [512, 262] width 365 height 231
click at [509, 334] on button "OK" at bounding box center [513, 344] width 66 height 33
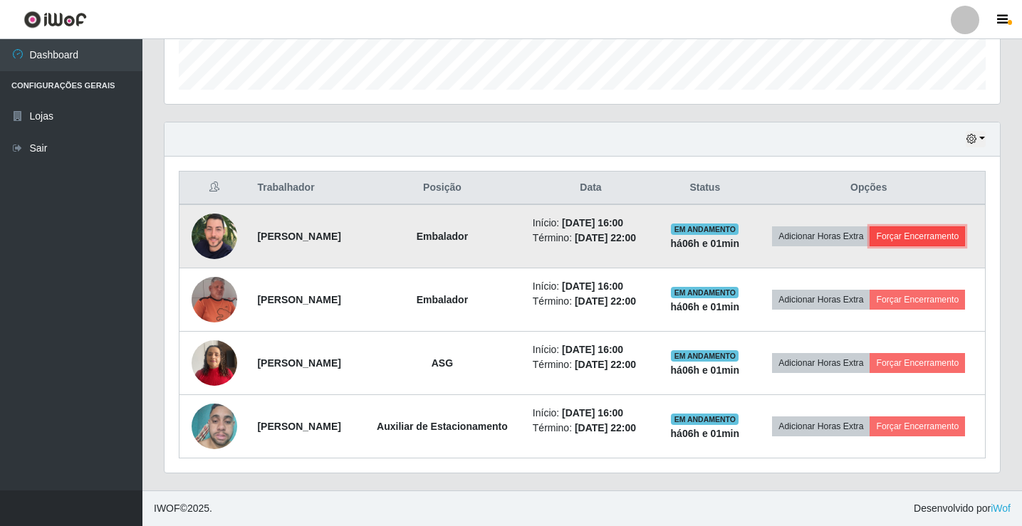
click at [916, 226] on button "Forçar Encerramento" at bounding box center [917, 236] width 95 height 20
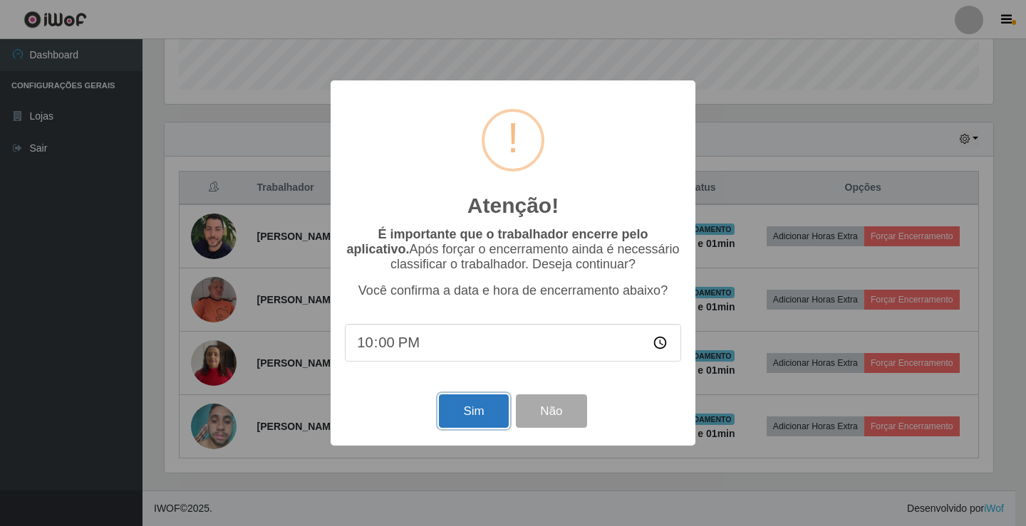
click at [467, 416] on button "Sim" at bounding box center [473, 411] width 69 height 33
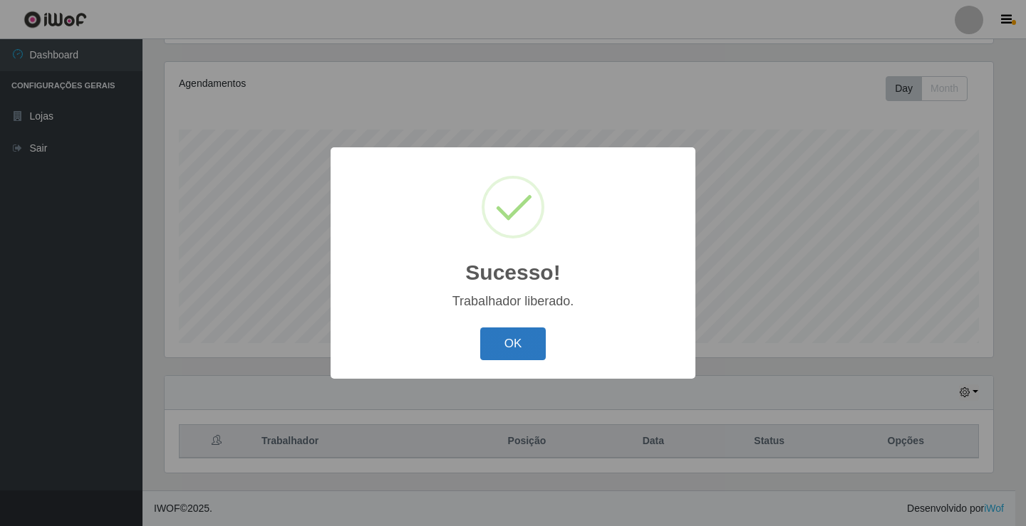
click at [524, 342] on button "OK" at bounding box center [513, 344] width 66 height 33
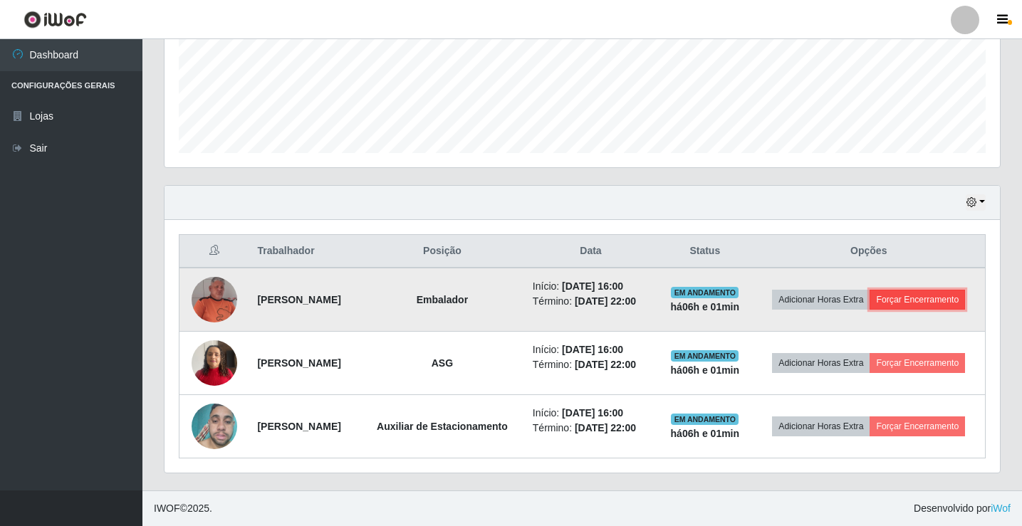
click at [924, 294] on button "Forçar Encerramento" at bounding box center [917, 300] width 95 height 20
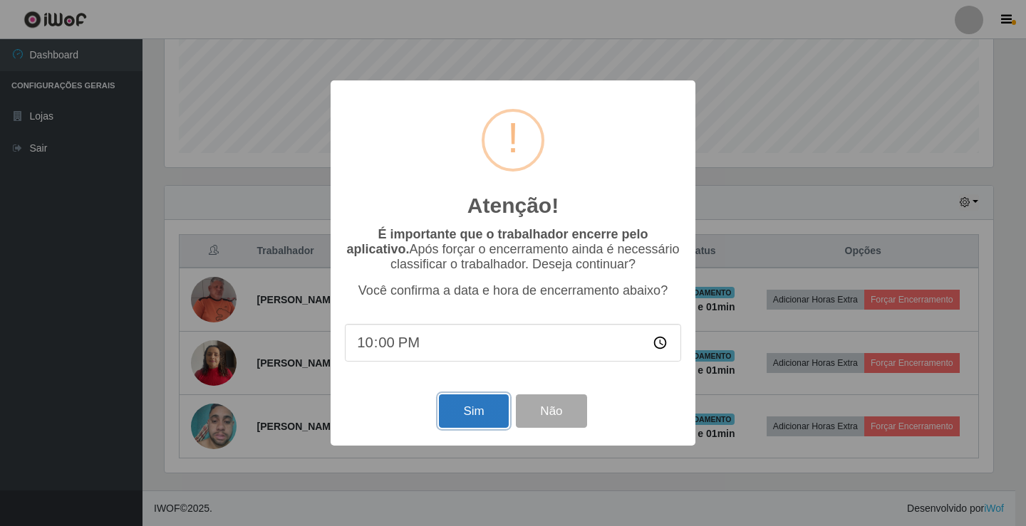
click at [486, 401] on button "Sim" at bounding box center [473, 411] width 69 height 33
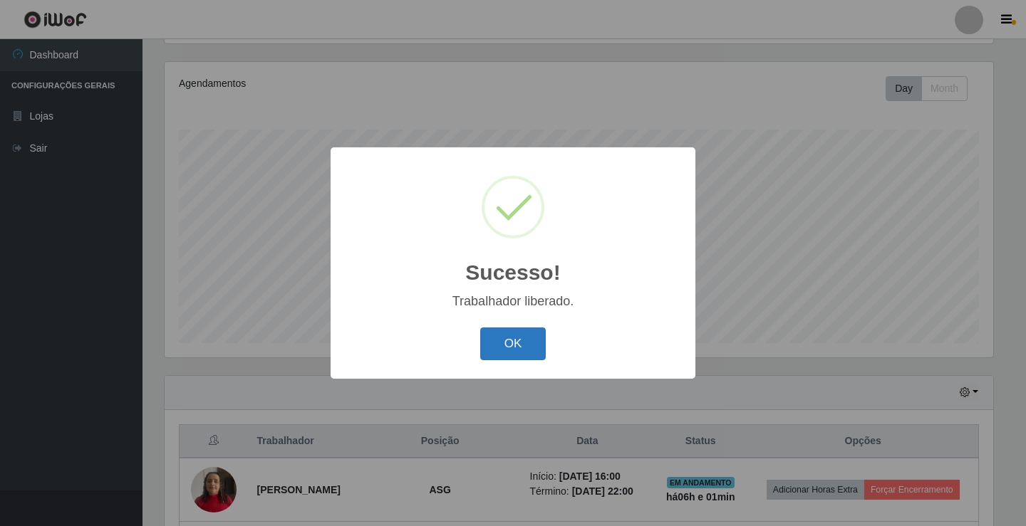
click at [517, 334] on button "OK" at bounding box center [513, 344] width 66 height 33
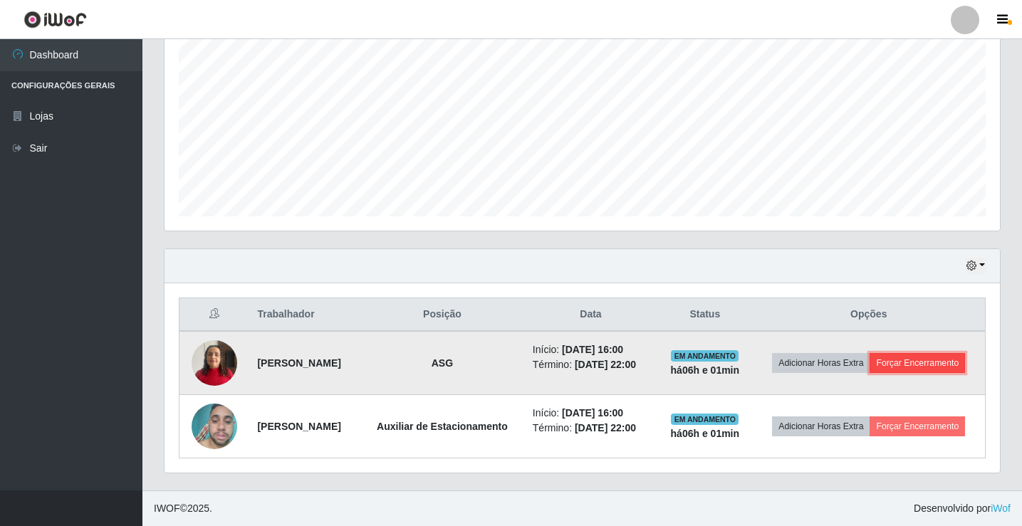
click at [919, 360] on button "Forçar Encerramento" at bounding box center [917, 363] width 95 height 20
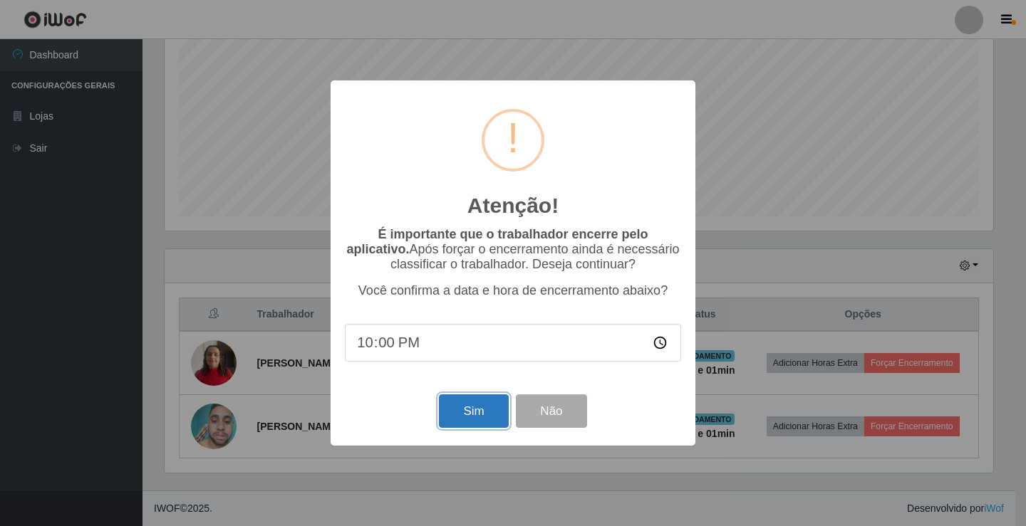
click at [457, 412] on button "Sim" at bounding box center [473, 411] width 69 height 33
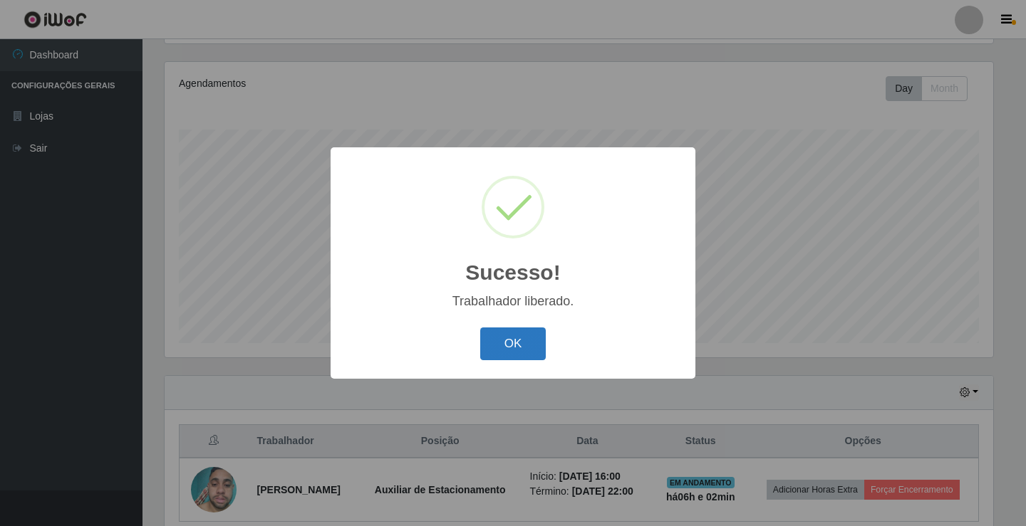
click at [496, 339] on button "OK" at bounding box center [513, 344] width 66 height 33
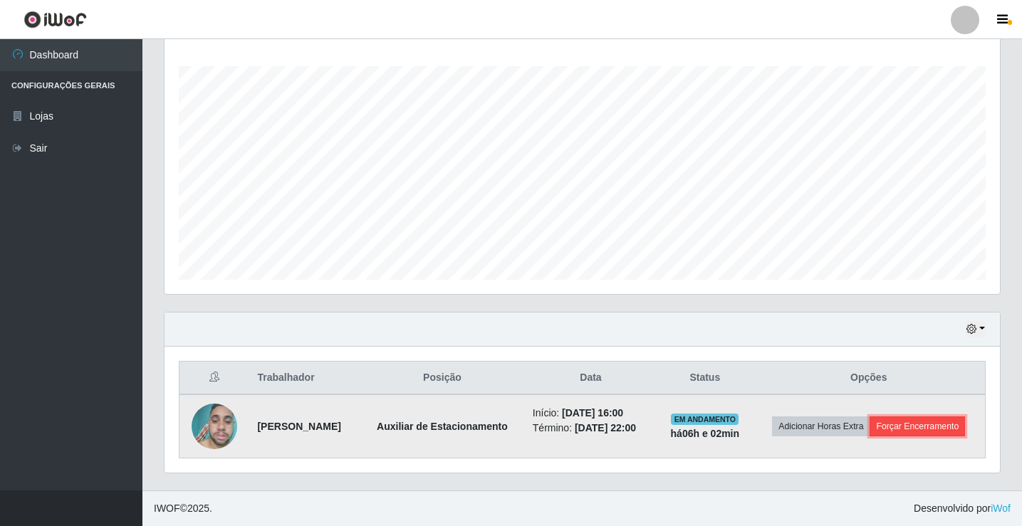
click at [925, 423] on button "Forçar Encerramento" at bounding box center [917, 427] width 95 height 20
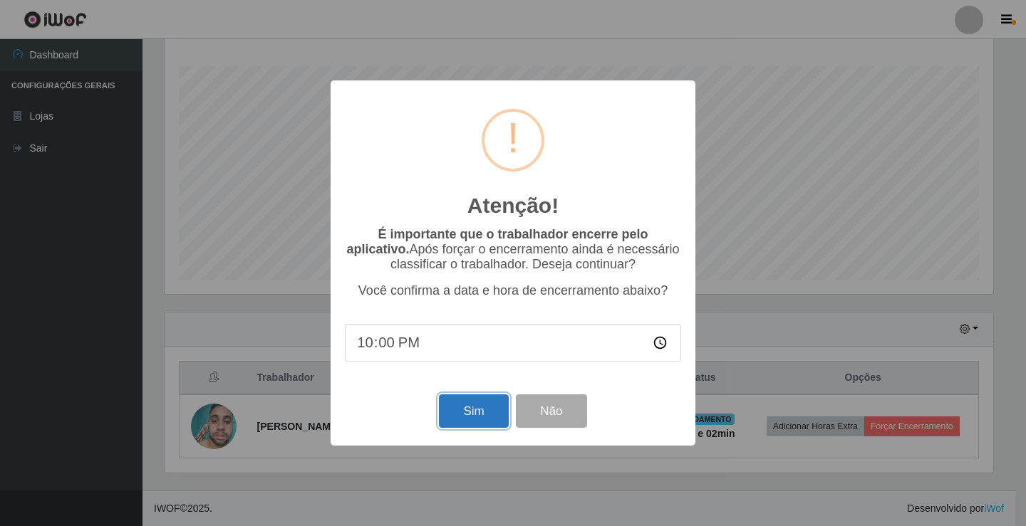
click at [471, 415] on button "Sim" at bounding box center [473, 411] width 69 height 33
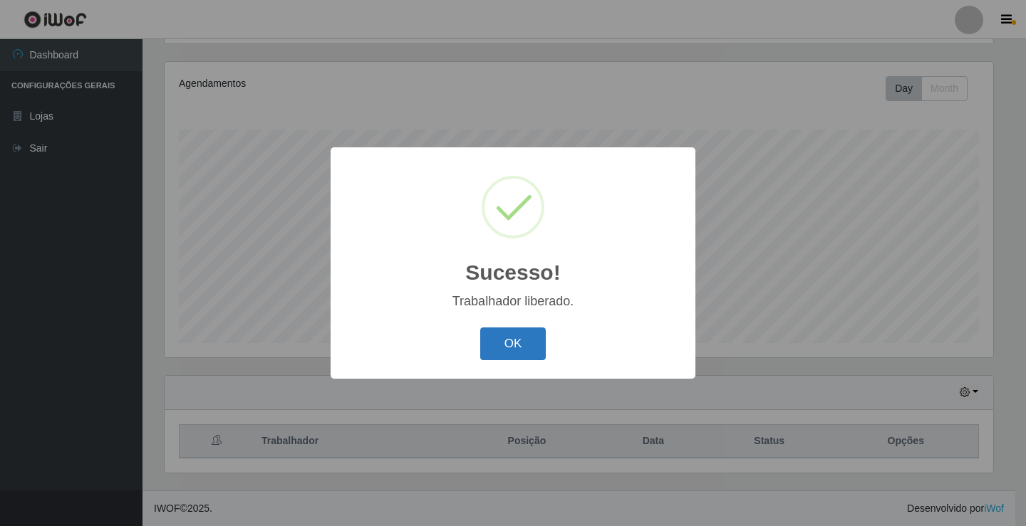
click at [498, 348] on button "OK" at bounding box center [513, 344] width 66 height 33
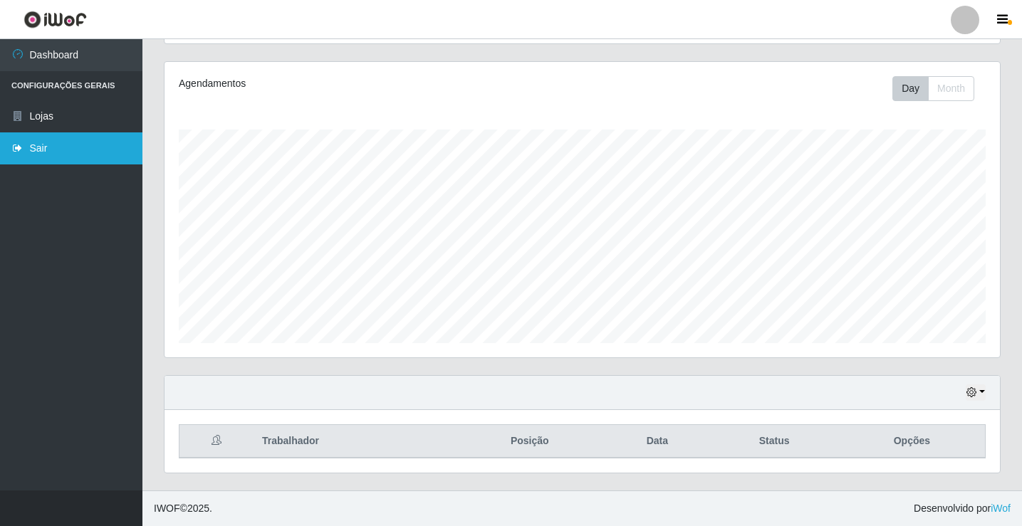
click at [52, 150] on link "Sair" at bounding box center [71, 148] width 142 height 32
